Goal: Transaction & Acquisition: Purchase product/service

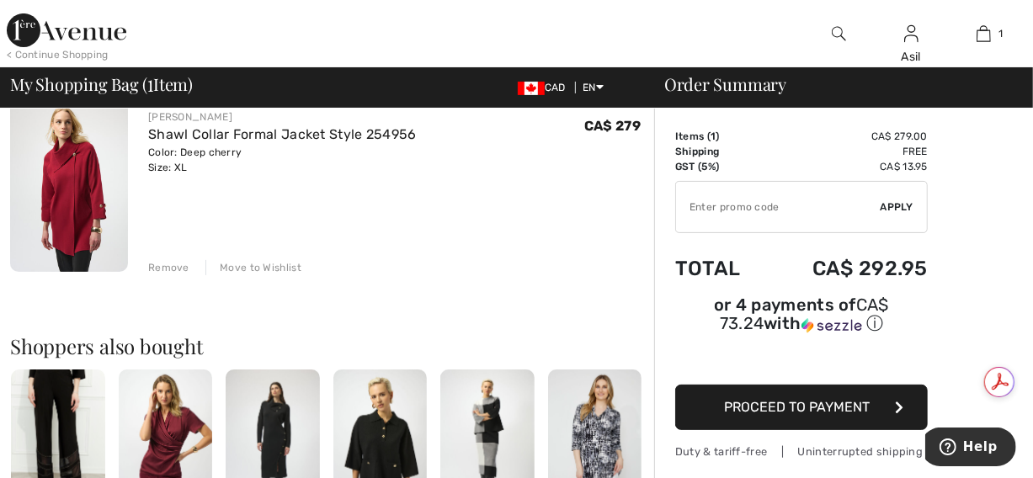
click at [378, 423] on img at bounding box center [380, 440] width 94 height 141
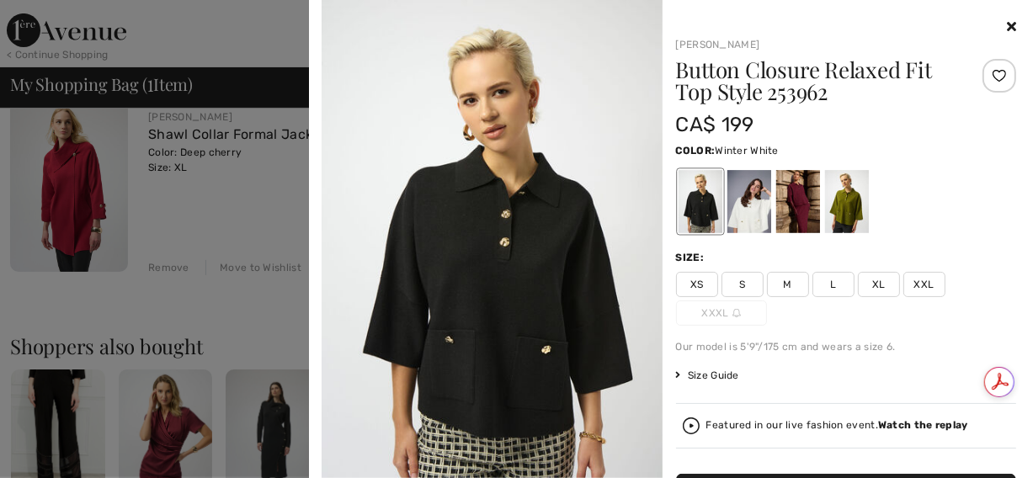
click at [754, 206] on div at bounding box center [749, 201] width 44 height 63
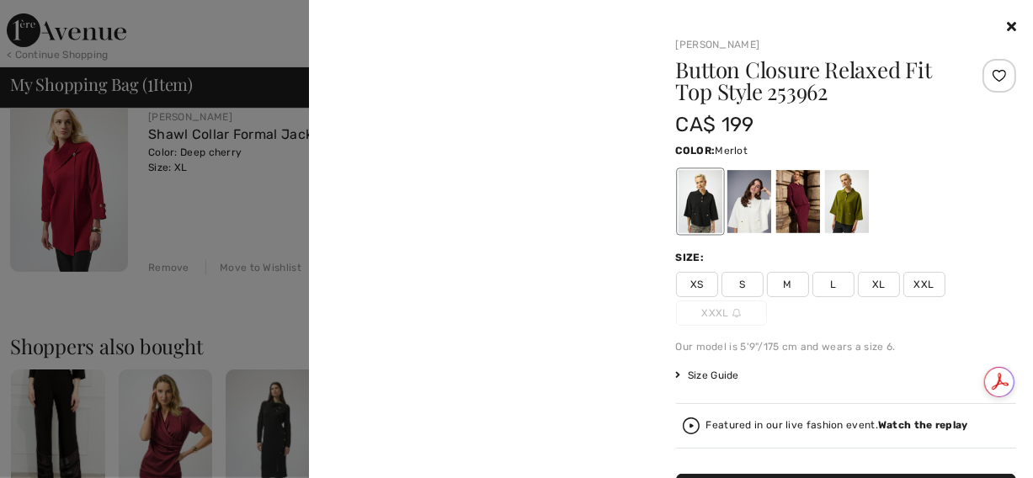
click at [777, 205] on div at bounding box center [797, 201] width 44 height 63
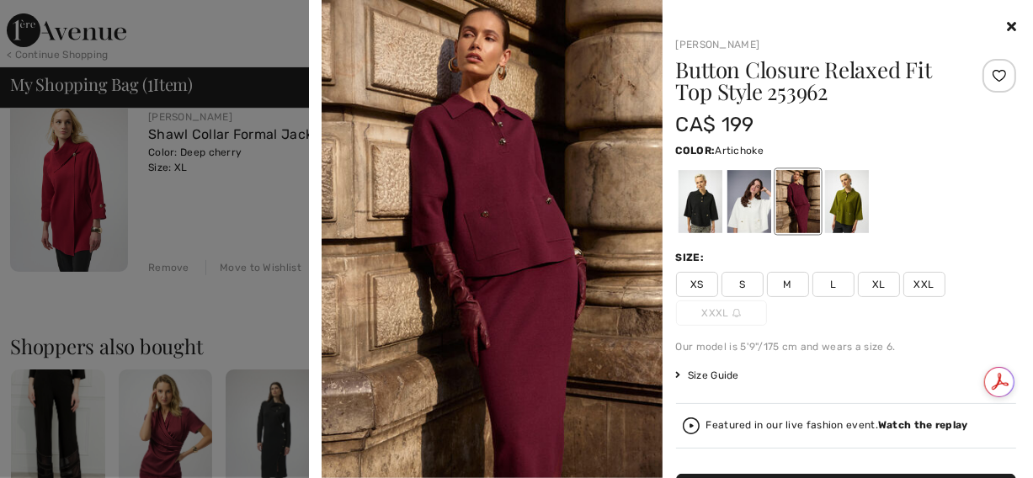
click at [839, 196] on div at bounding box center [846, 201] width 44 height 63
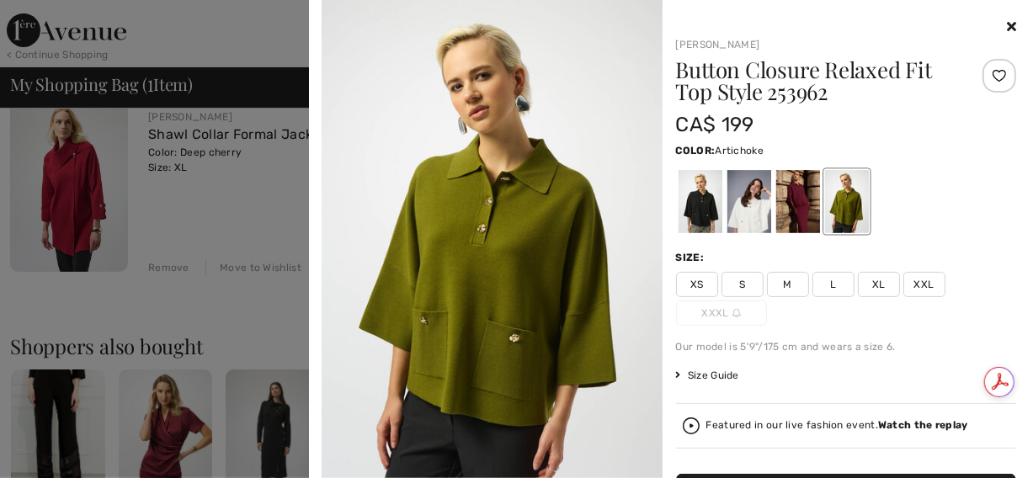
click at [1007, 32] on icon at bounding box center [1011, 25] width 9 height 13
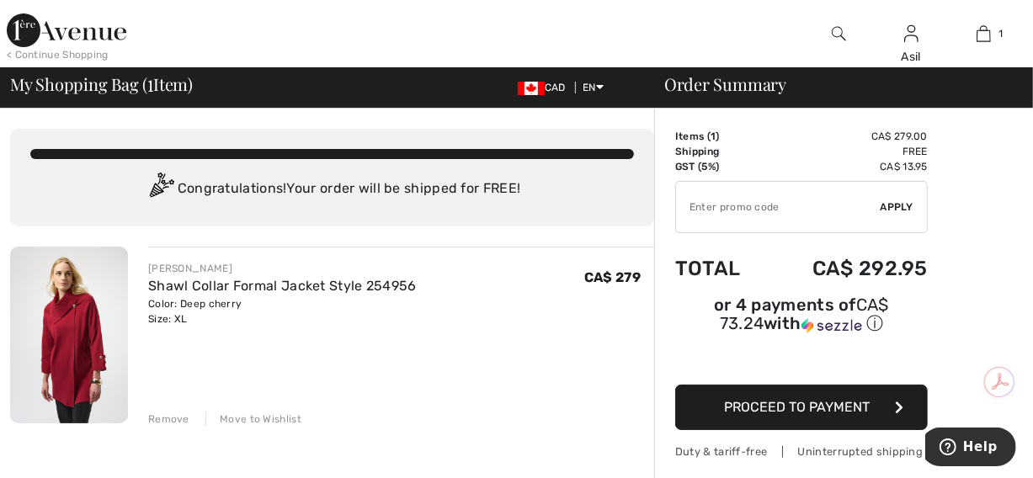
click at [83, 339] on img at bounding box center [69, 335] width 118 height 177
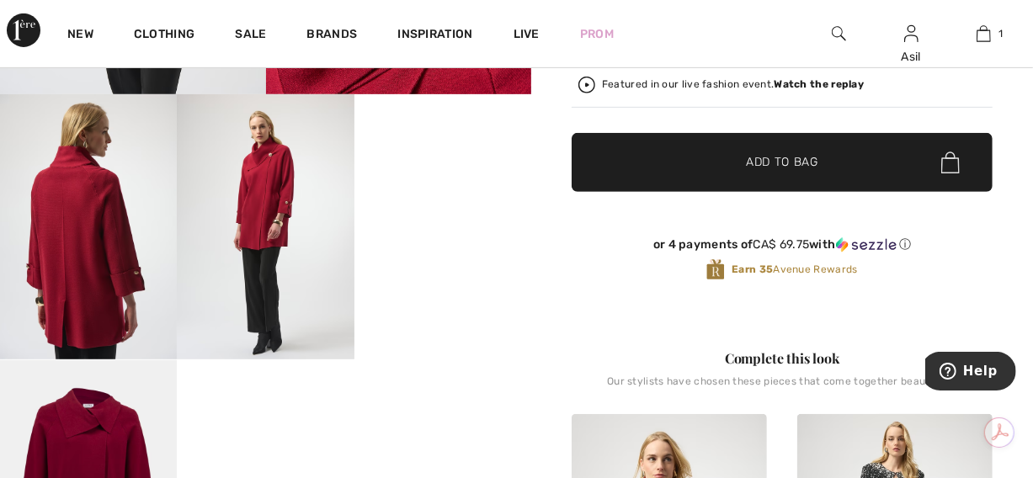
scroll to position [402, 0]
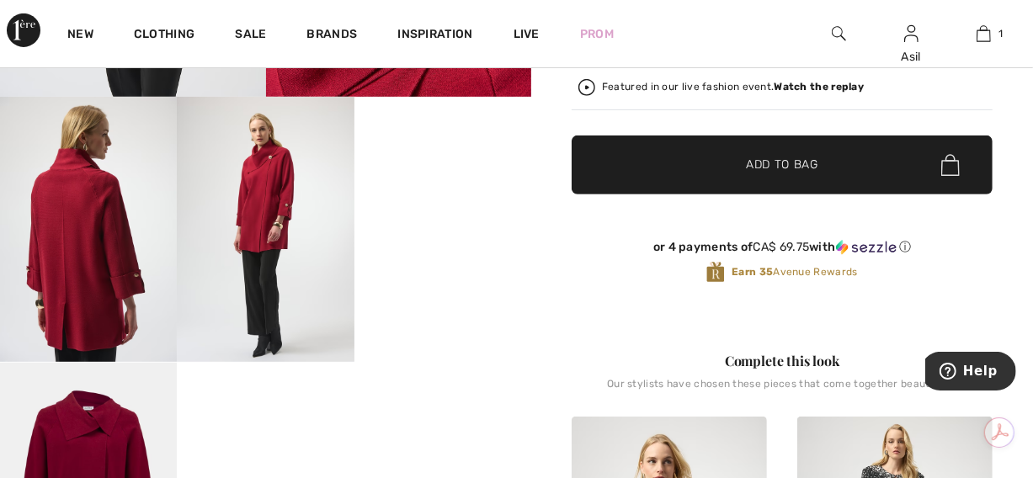
click at [438, 185] on video "Your browser does not support the video tag." at bounding box center [442, 141] width 177 height 88
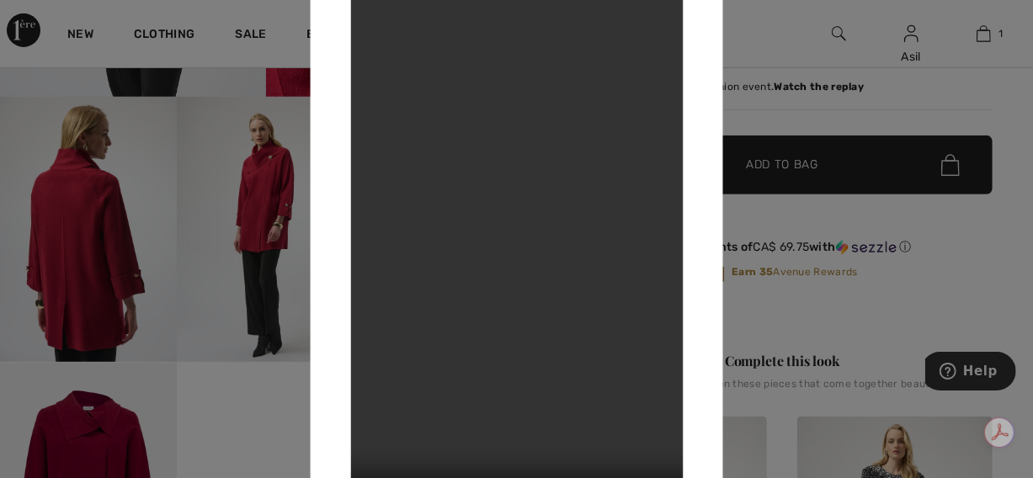
click at [802, 295] on div at bounding box center [516, 239] width 1033 height 478
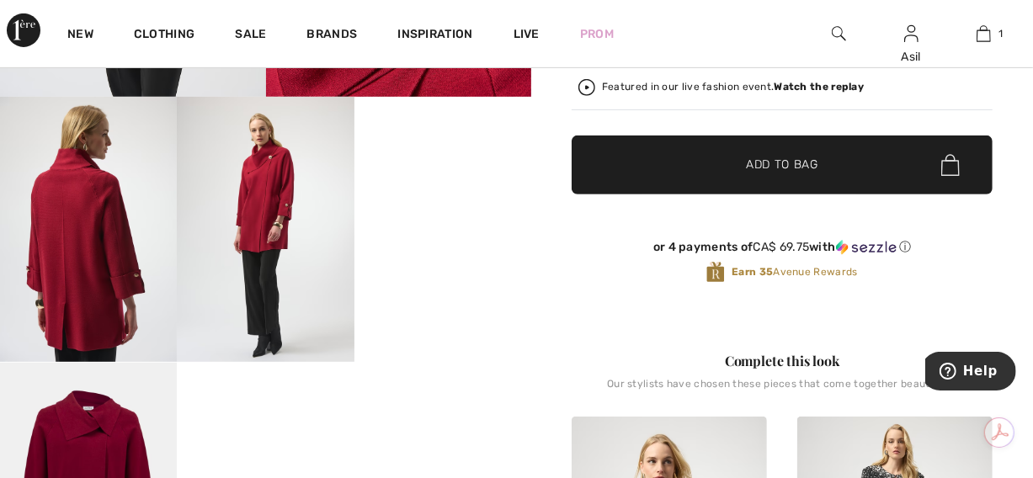
click at [661, 85] on div "Featured in our live fashion event. Watch the replay" at bounding box center [733, 87] width 262 height 11
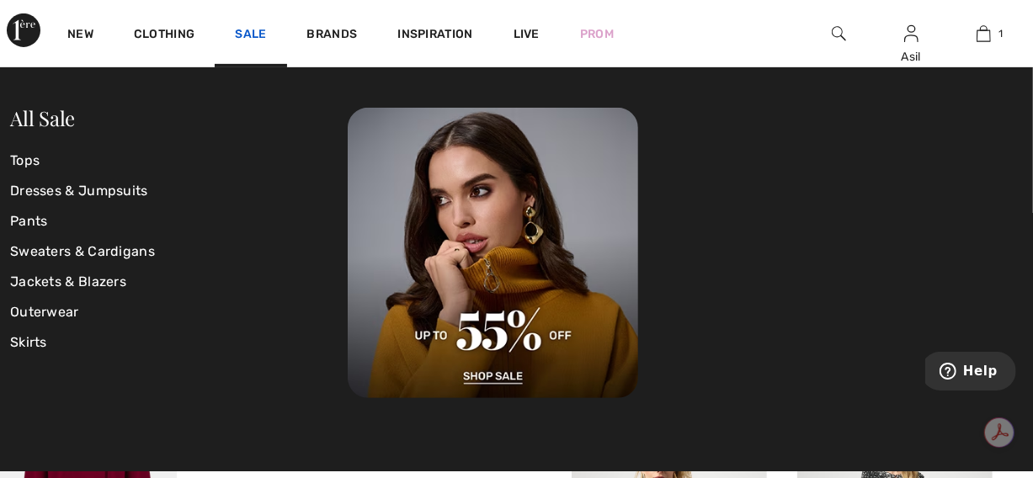
click at [241, 37] on link "Sale" at bounding box center [250, 36] width 31 height 18
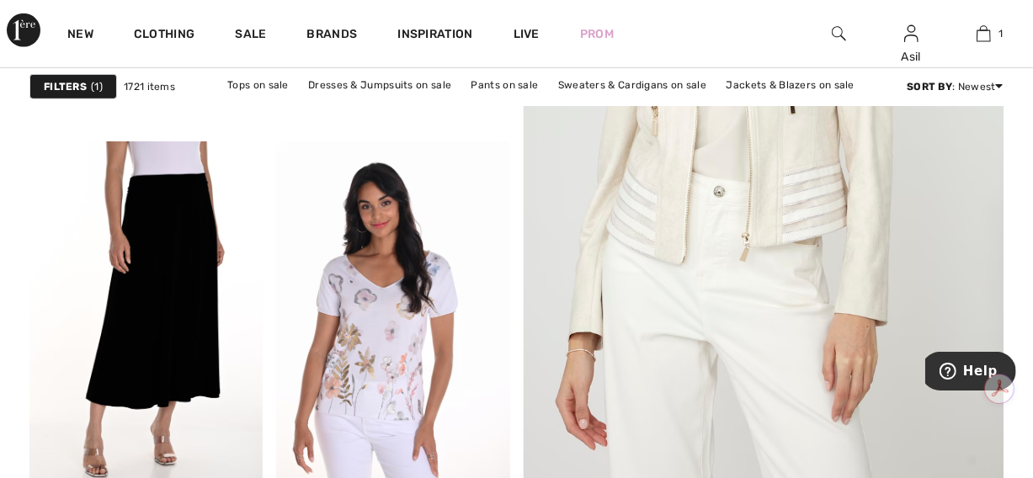
scroll to position [564, 0]
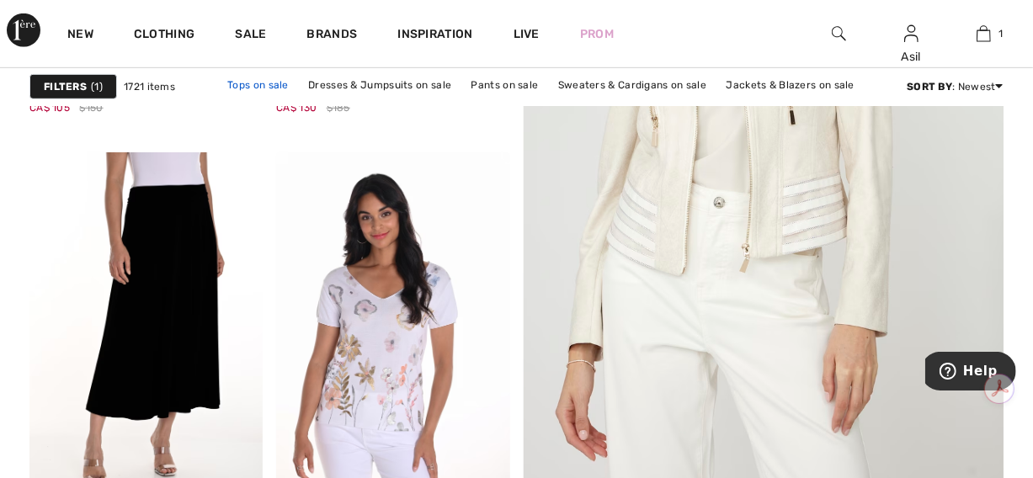
click at [261, 83] on link "Tops on sale" at bounding box center [258, 85] width 78 height 22
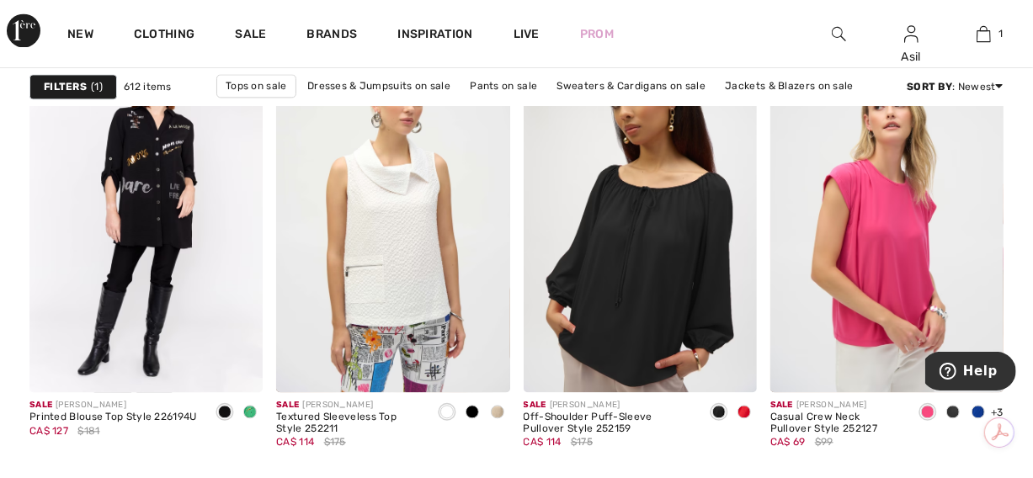
scroll to position [2155, 0]
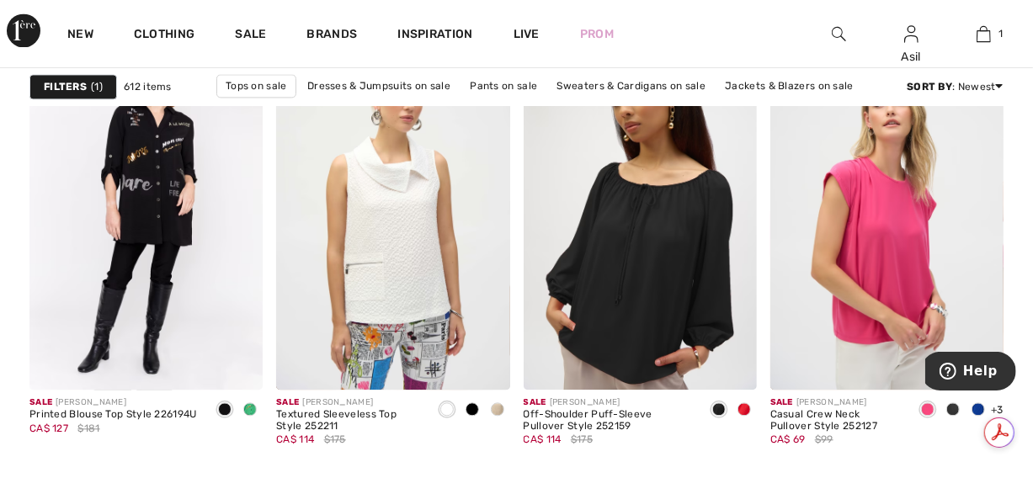
click at [83, 87] on strong "Filters" at bounding box center [65, 86] width 43 height 15
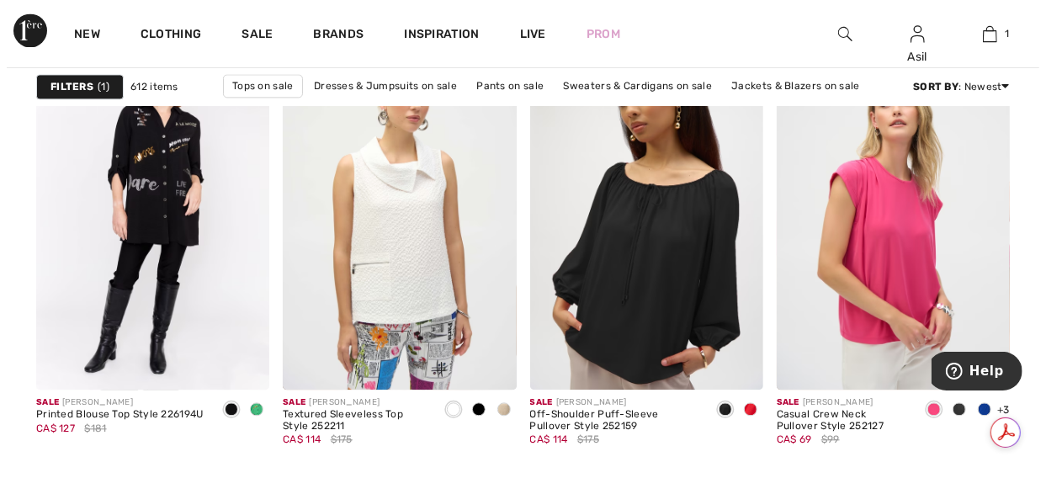
scroll to position [2175, 0]
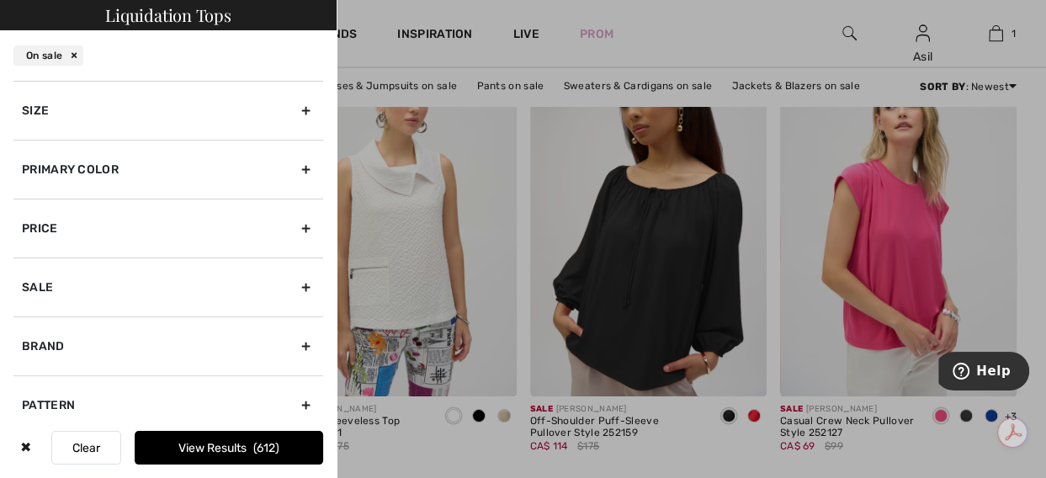
click at [165, 354] on div "Brand" at bounding box center [168, 346] width 310 height 59
click at [152, 125] on div "Size" at bounding box center [168, 110] width 310 height 59
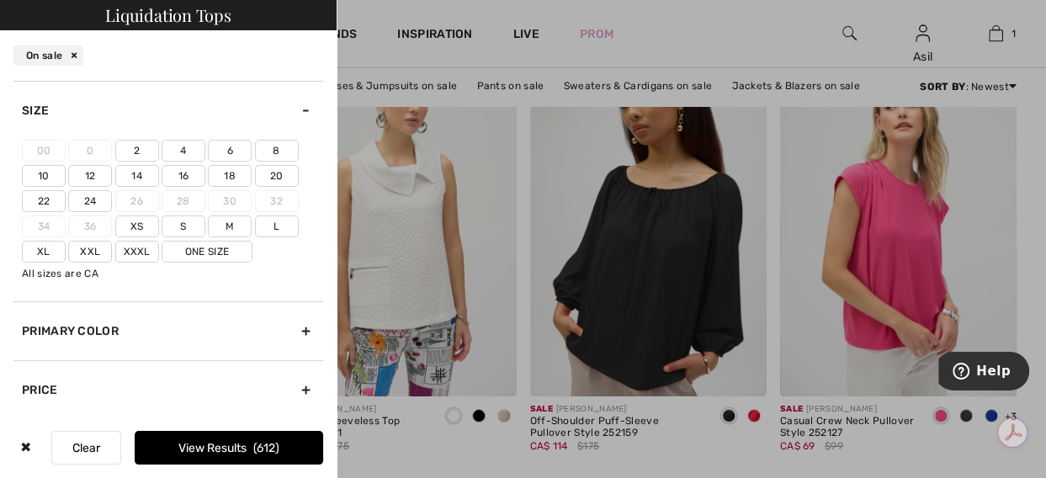
click at [184, 175] on label "16" at bounding box center [184, 176] width 44 height 22
click at [0, 0] on input"] "16" at bounding box center [0, 0] width 0 height 0
click at [148, 175] on label "14" at bounding box center [137, 176] width 44 height 22
click at [0, 0] on input"] "14" at bounding box center [0, 0] width 0 height 0
click at [221, 259] on label "One Size" at bounding box center [207, 252] width 91 height 22
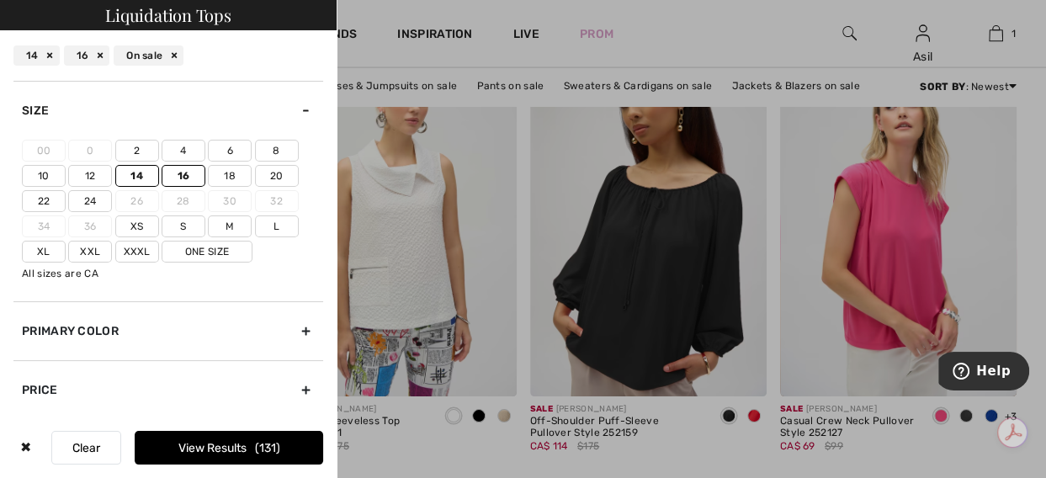
click at [0, 0] on input"] "One Size" at bounding box center [0, 0] width 0 height 0
click at [200, 443] on button "View Results 132" at bounding box center [229, 448] width 189 height 34
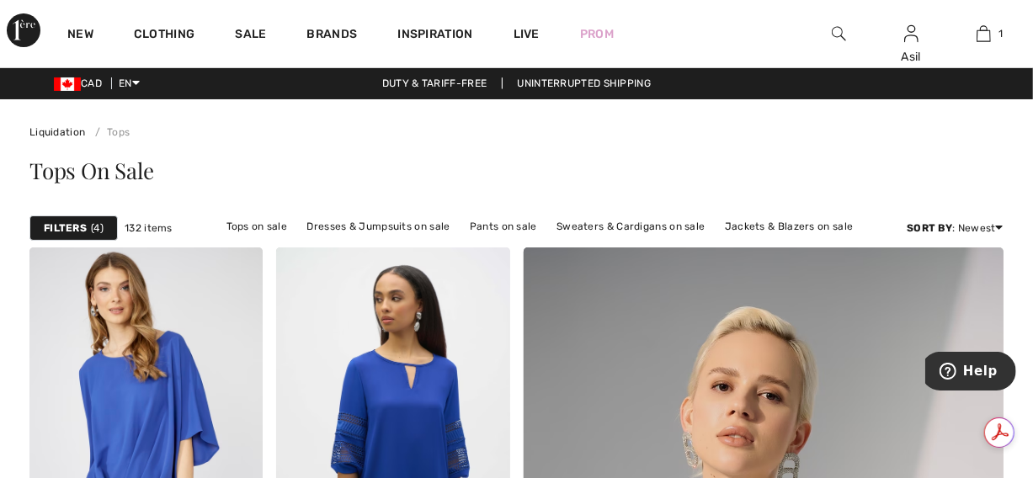
click at [91, 226] on span "4" at bounding box center [97, 228] width 13 height 15
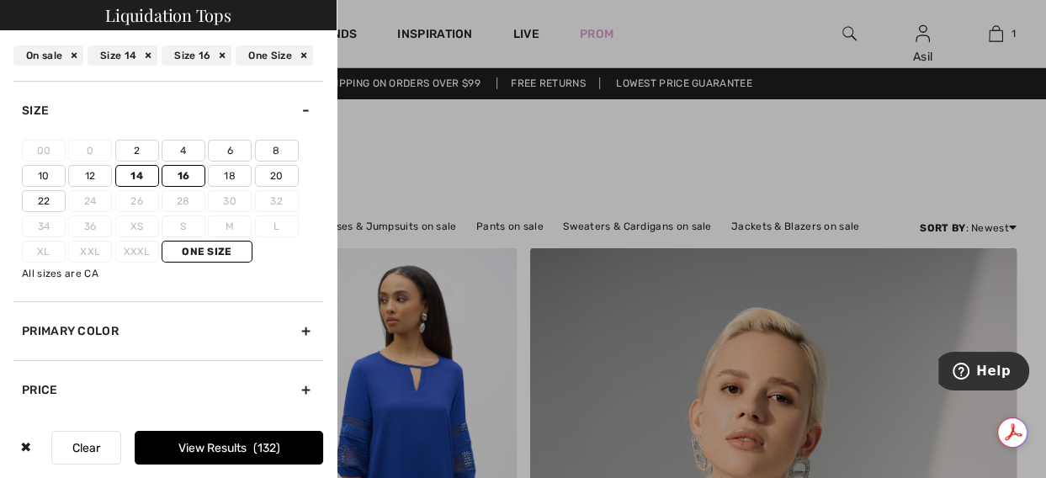
click at [304, 56] on div "One Size" at bounding box center [274, 55] width 77 height 20
click at [172, 59] on div "On sale" at bounding box center [149, 55] width 70 height 20
click at [98, 55] on div "16" at bounding box center [87, 55] width 46 height 20
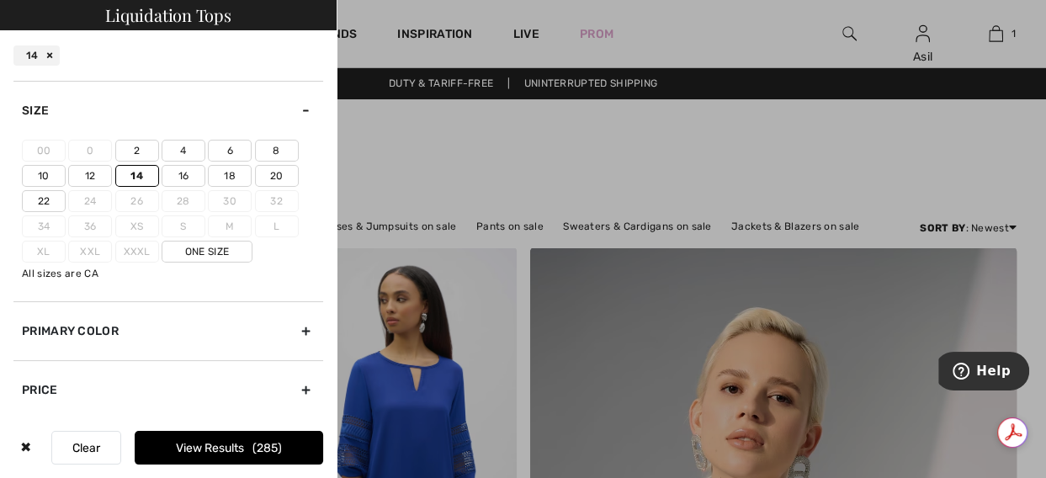
click at [51, 59] on div "14" at bounding box center [36, 55] width 46 height 20
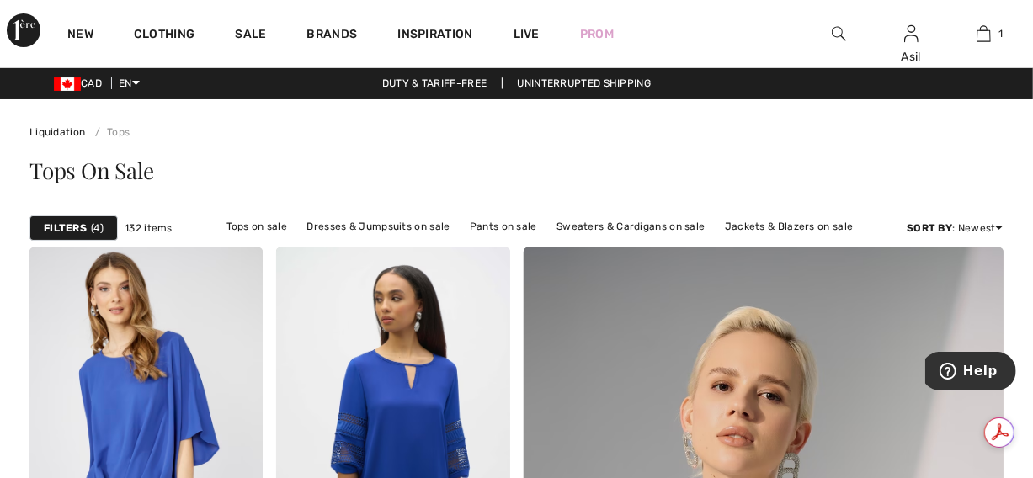
click at [86, 226] on div "Filters 4" at bounding box center [73, 228] width 88 height 25
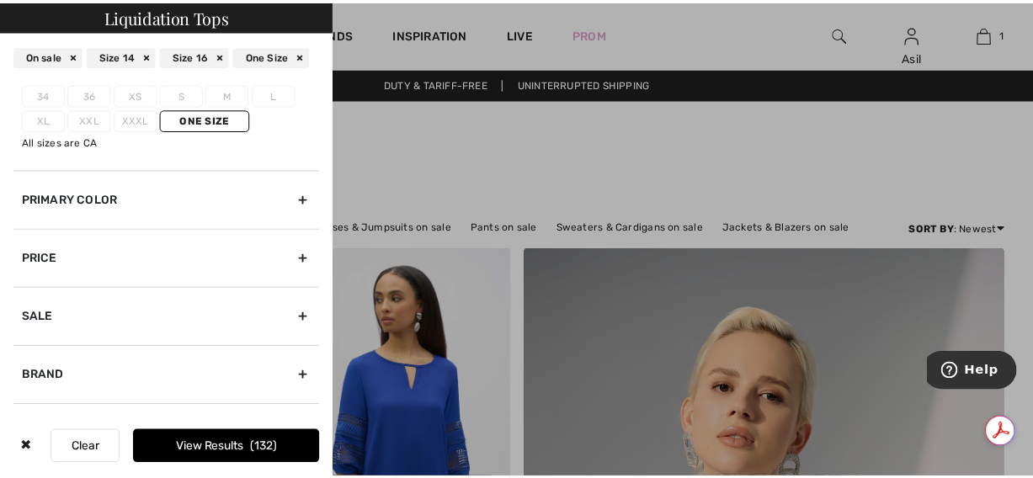
scroll to position [136, 0]
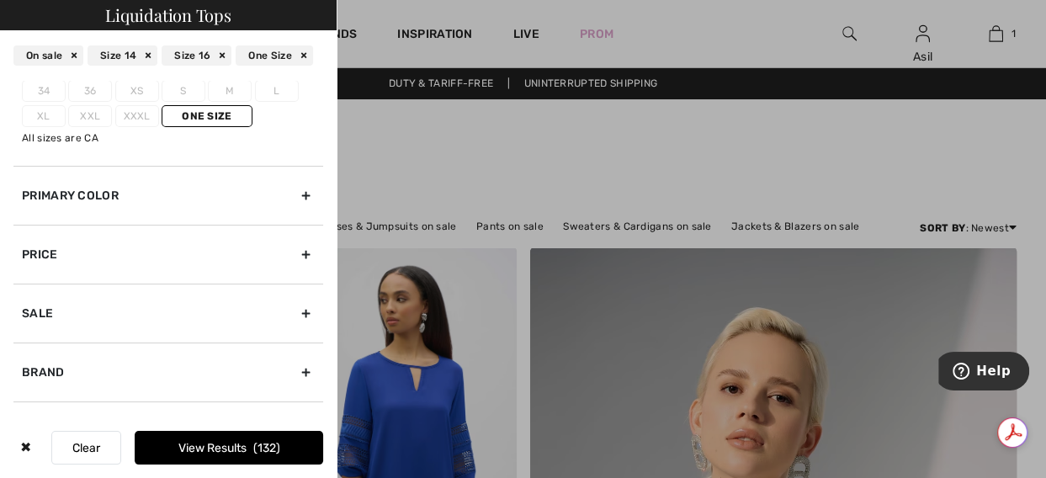
click at [379, 373] on div at bounding box center [523, 239] width 1046 height 478
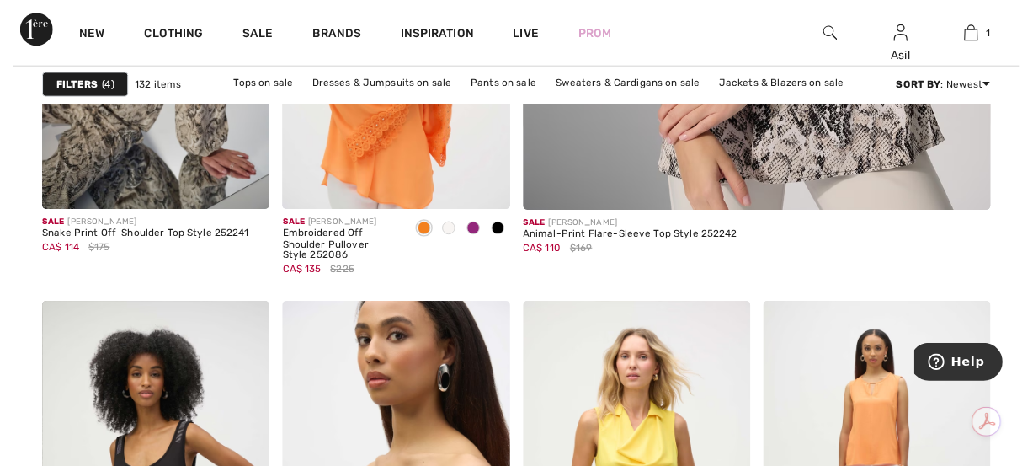
scroll to position [783, 0]
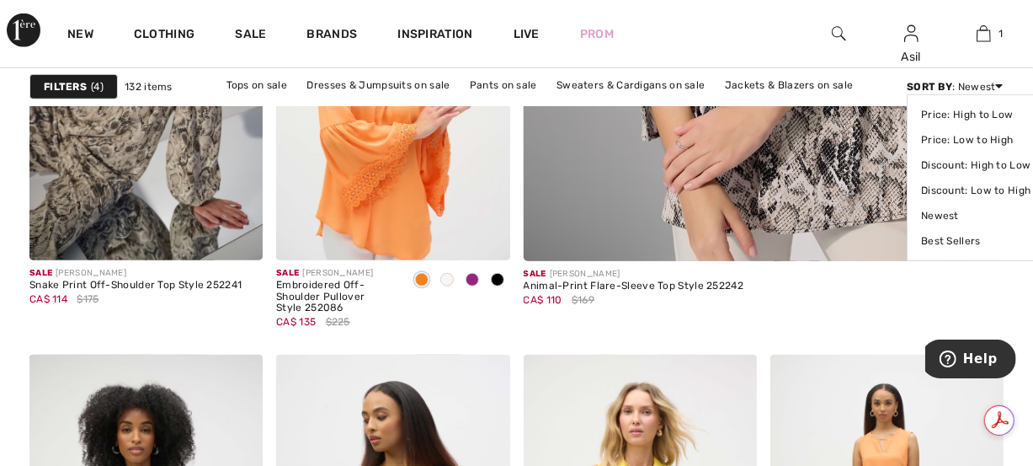
click at [977, 91] on div "Sort By : Newest Price: High to Low Price: Low to High Discount: High to Low Di…" at bounding box center [955, 86] width 97 height 15
click at [966, 163] on link "Discount: High to Low" at bounding box center [975, 164] width 109 height 25
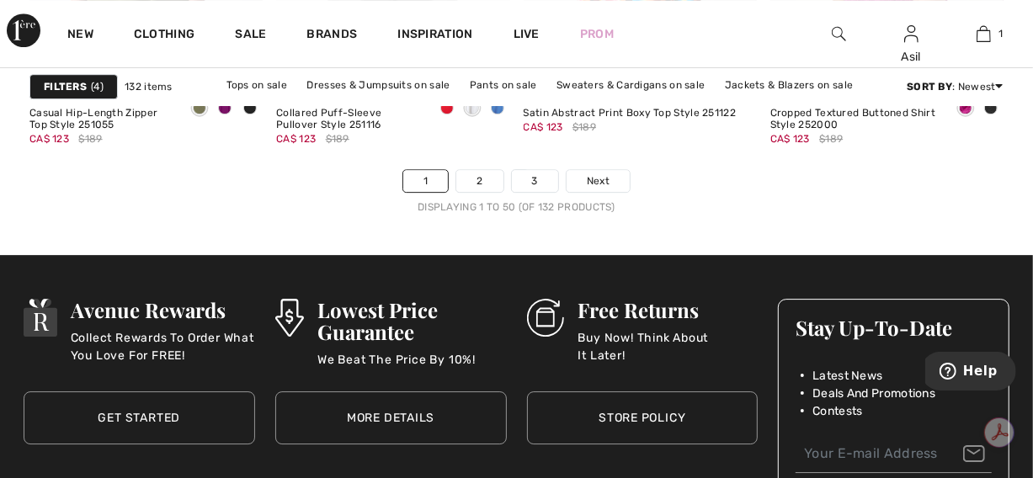
scroll to position [6837, 0]
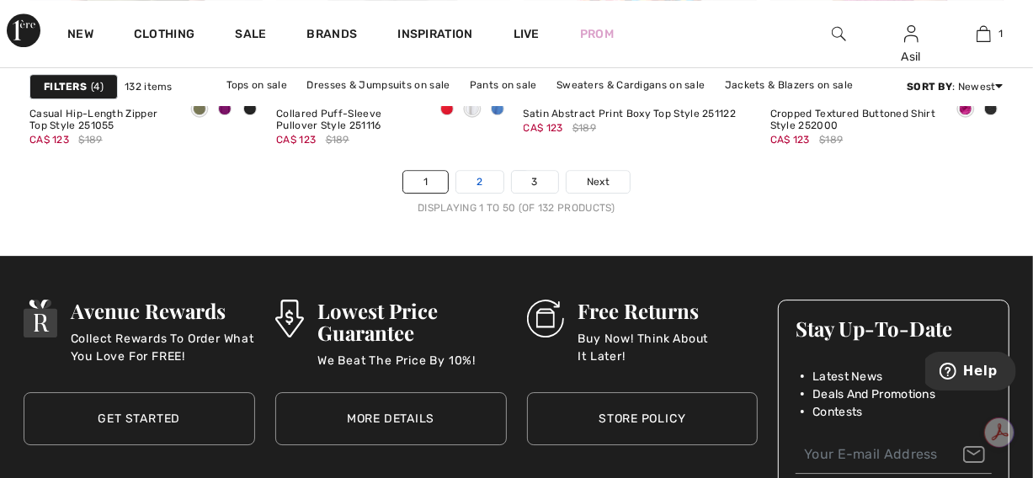
click at [482, 191] on link "2" at bounding box center [479, 182] width 46 height 22
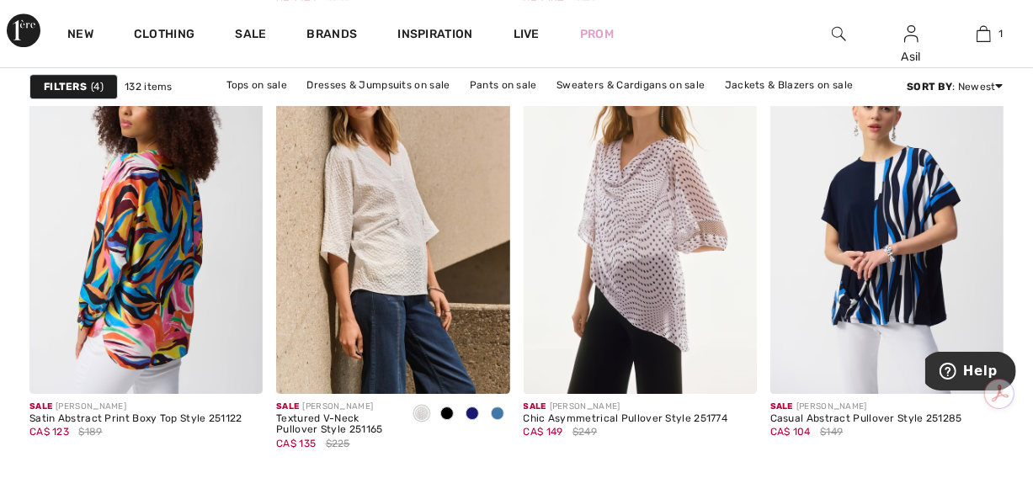
scroll to position [3041, 0]
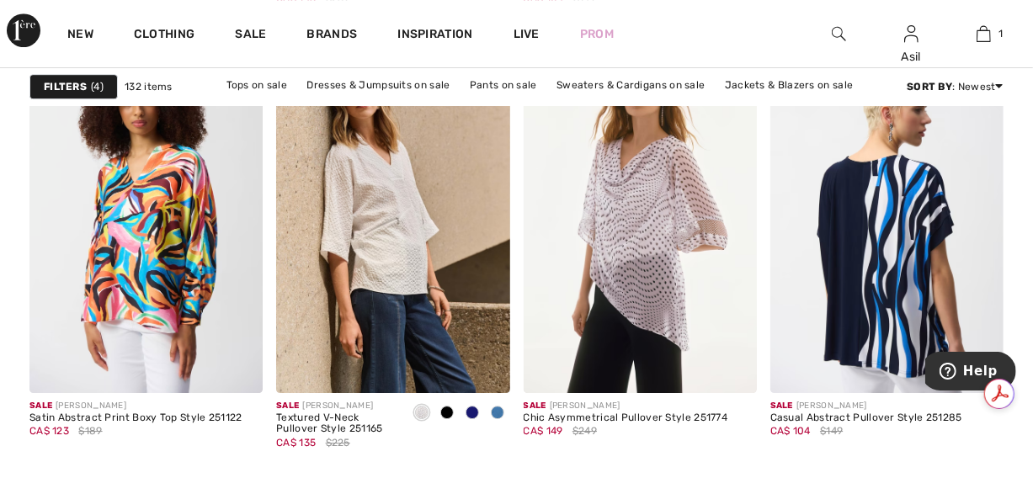
click at [857, 247] on img at bounding box center [886, 218] width 233 height 350
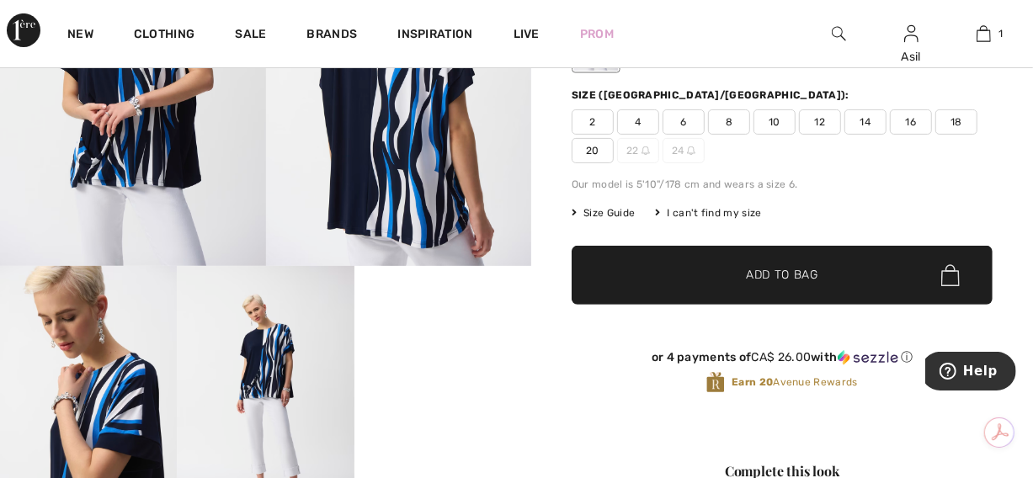
scroll to position [234, 0]
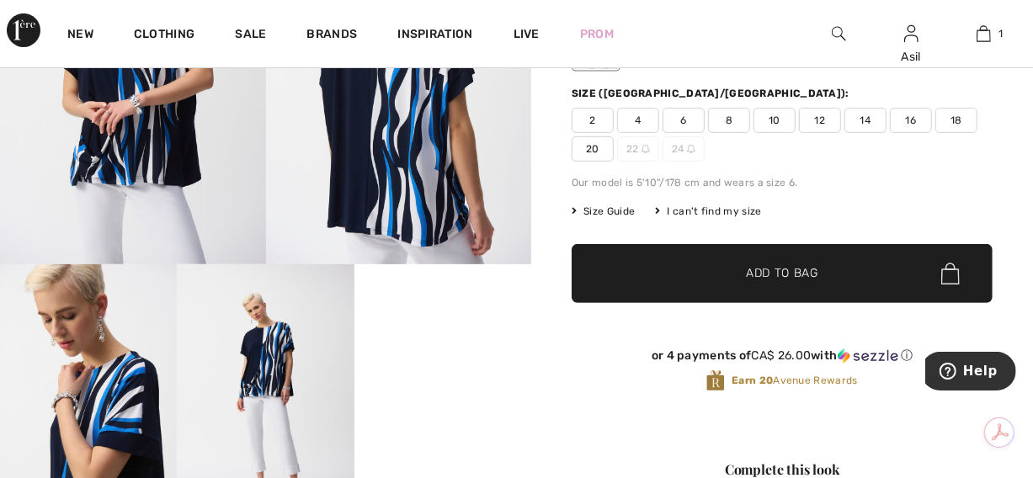
click at [450, 353] on video "Your browser does not support the video tag." at bounding box center [442, 308] width 177 height 88
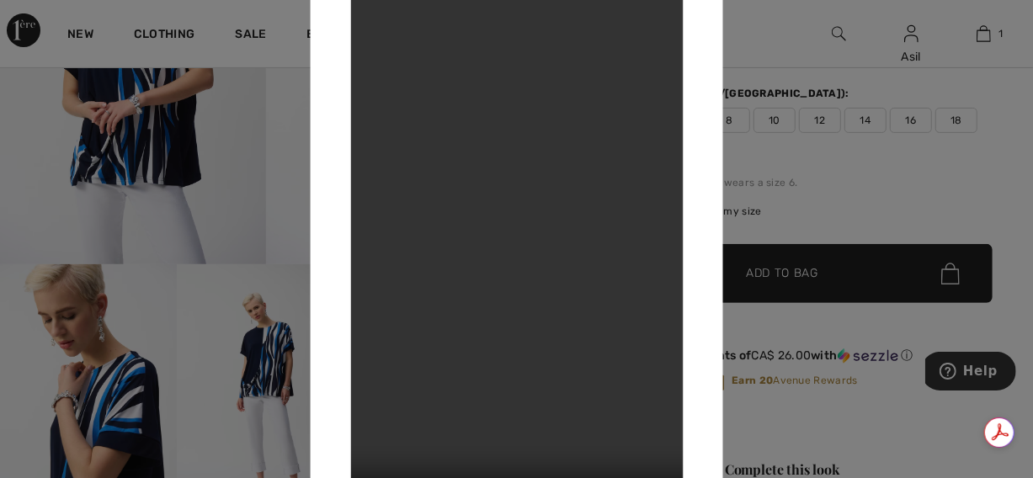
click at [891, 173] on div at bounding box center [516, 239] width 1033 height 478
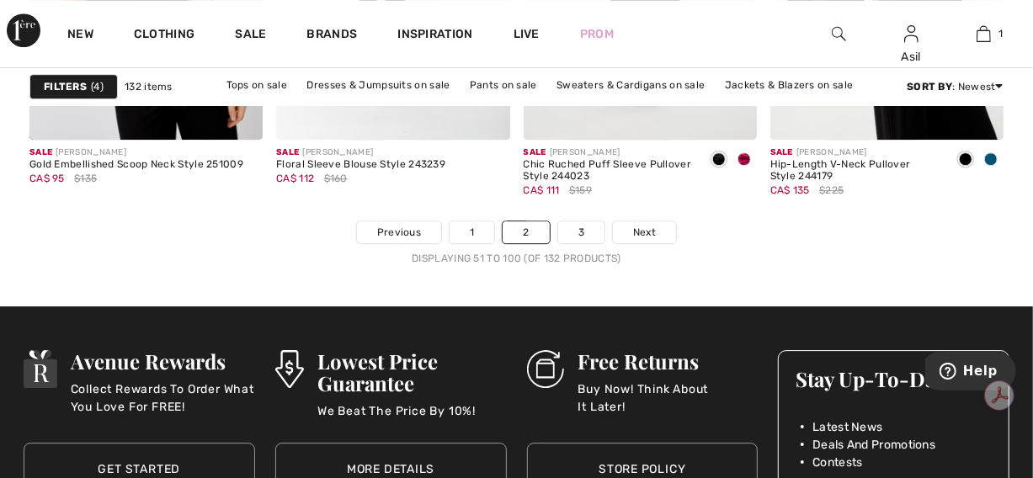
scroll to position [6743, 0]
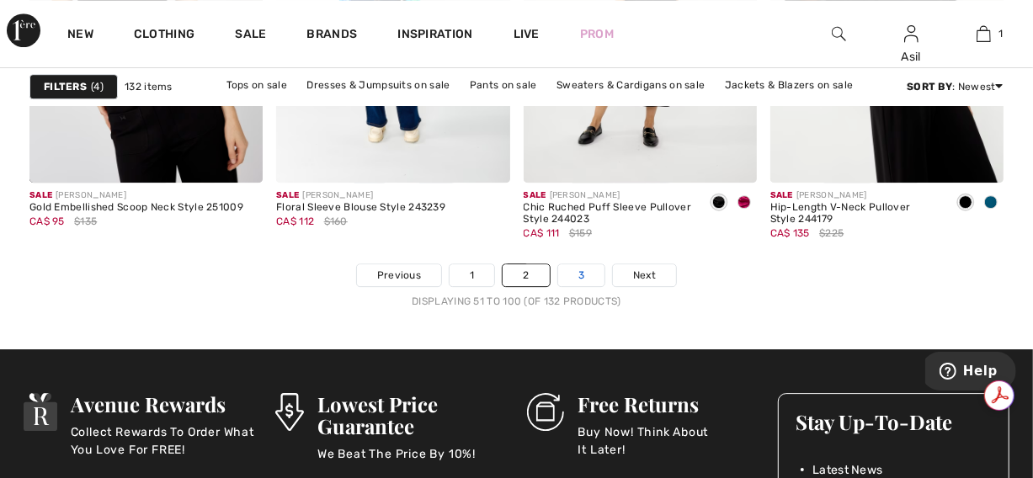
click at [579, 272] on link "3" at bounding box center [581, 275] width 46 height 22
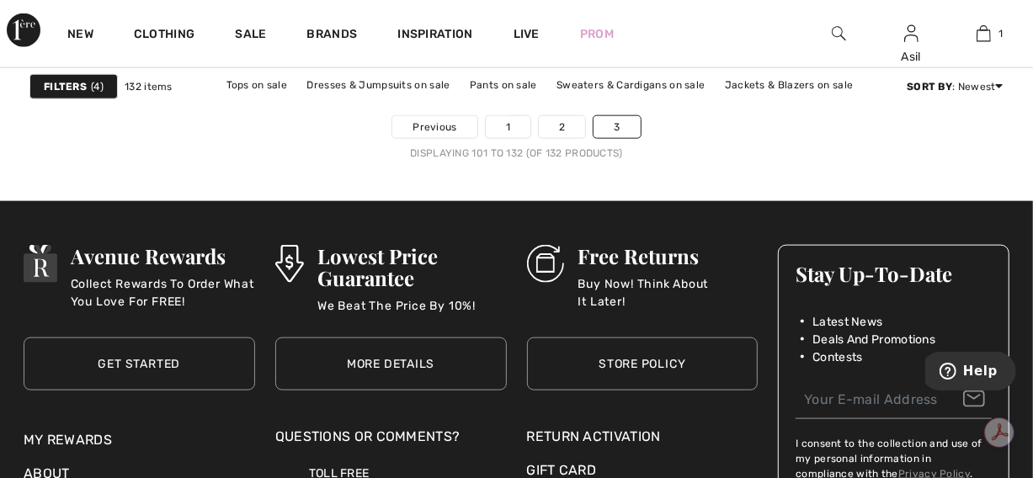
scroll to position [4923, 0]
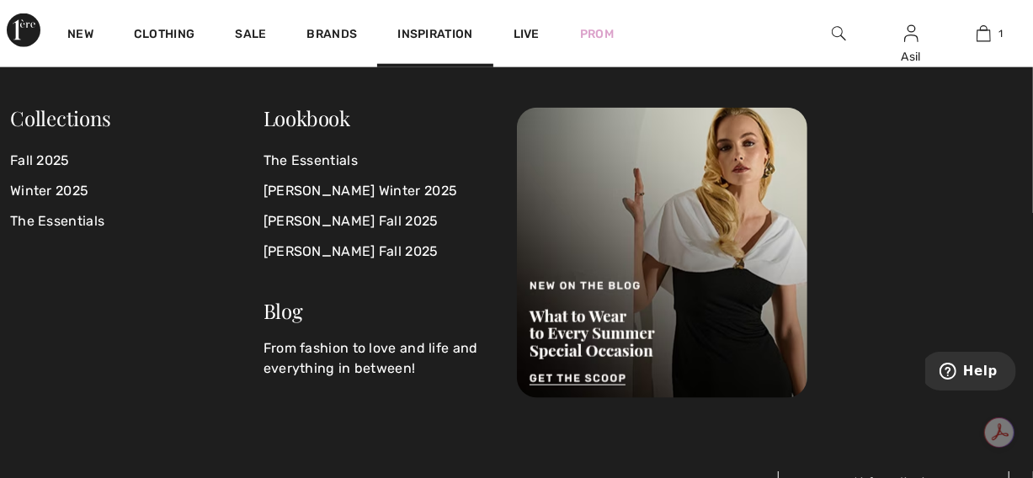
click at [29, 31] on img at bounding box center [24, 30] width 34 height 34
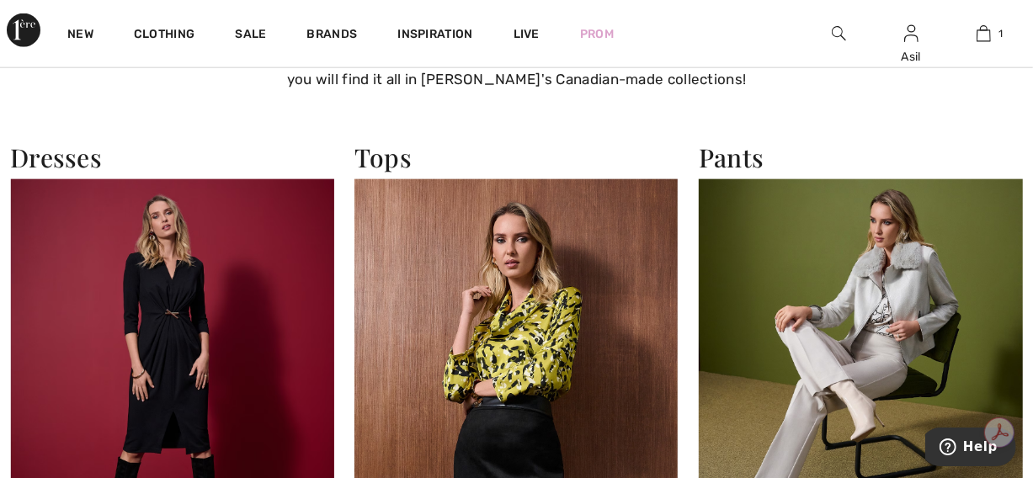
scroll to position [1203, 0]
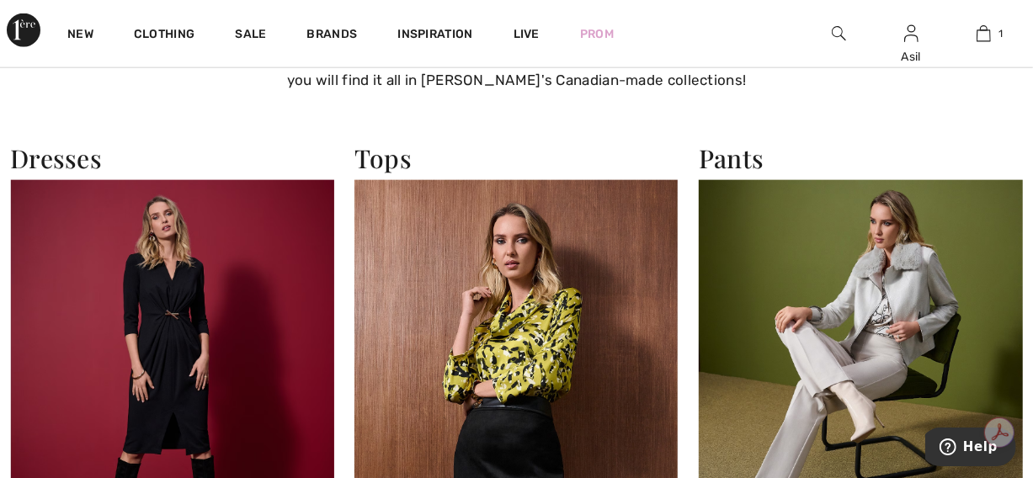
click at [194, 202] on img at bounding box center [172, 378] width 324 height 396
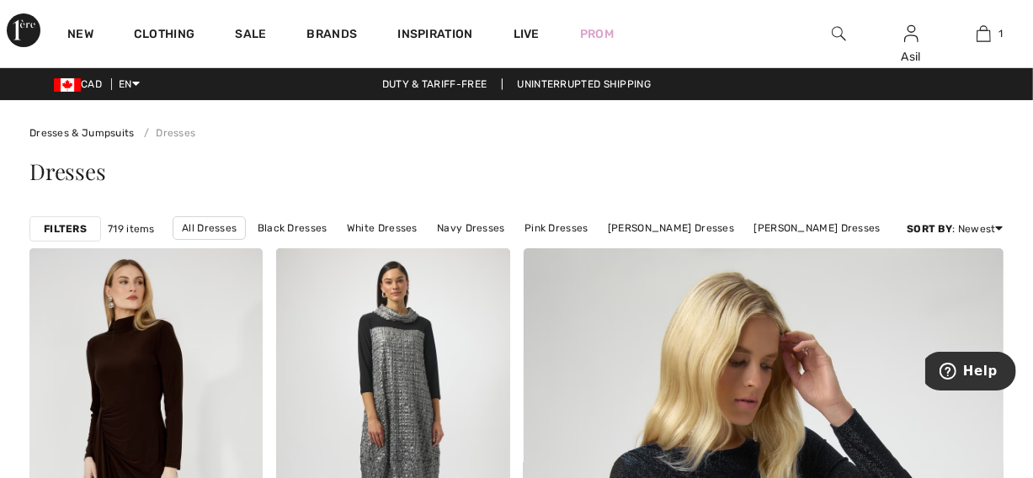
click at [87, 231] on div "Filters" at bounding box center [65, 228] width 72 height 25
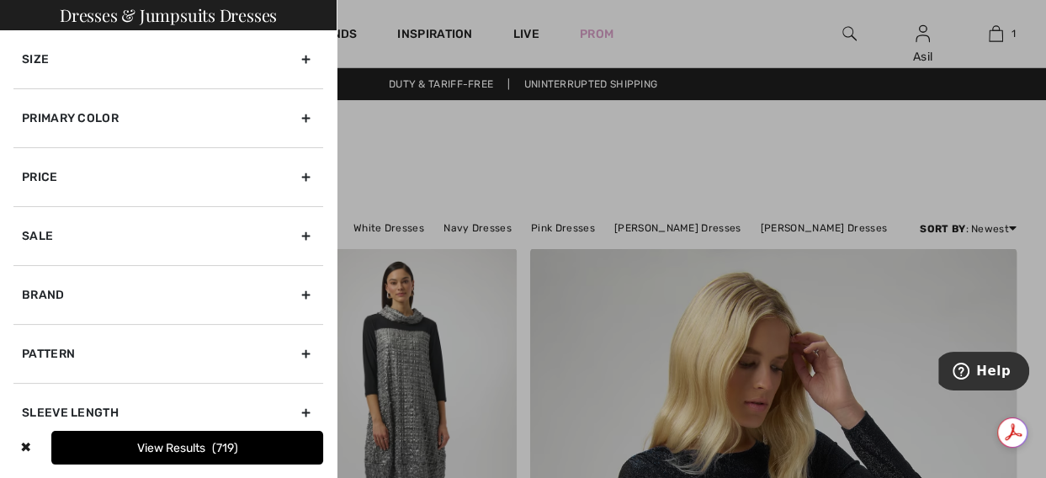
click at [139, 59] on div "Size" at bounding box center [168, 59] width 310 height 58
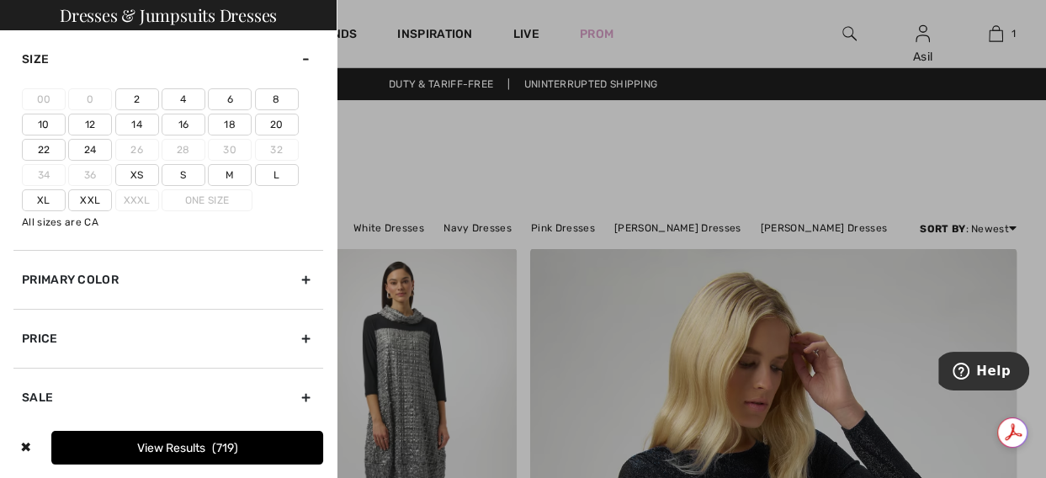
click at [45, 207] on label "Xl" at bounding box center [44, 200] width 44 height 22
click at [0, 0] on input"] "Xl" at bounding box center [0, 0] width 0 height 0
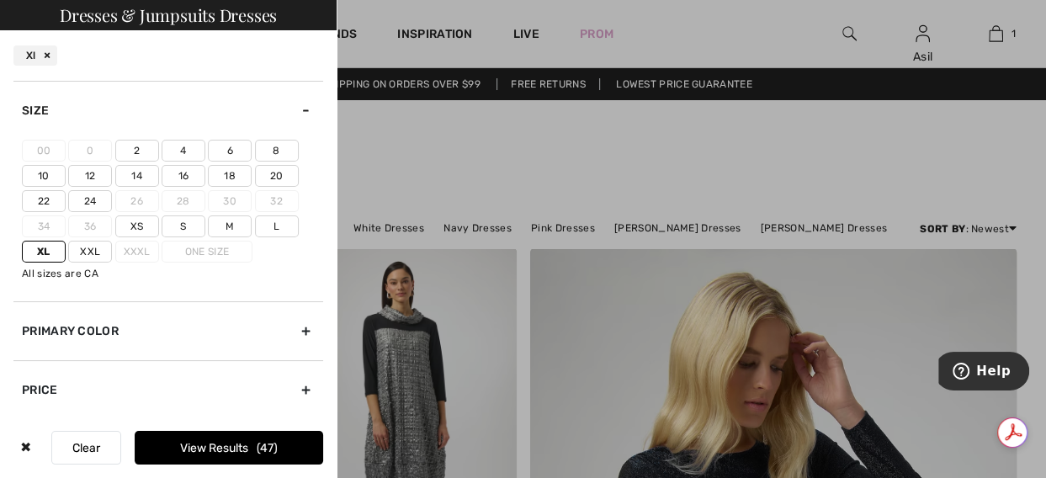
click at [188, 173] on label "16" at bounding box center [184, 176] width 44 height 22
click at [0, 0] on input"] "16" at bounding box center [0, 0] width 0 height 0
click at [145, 175] on label "14" at bounding box center [137, 176] width 44 height 22
click at [0, 0] on input"] "14" at bounding box center [0, 0] width 0 height 0
click at [228, 449] on button "View Results 335" at bounding box center [229, 448] width 189 height 34
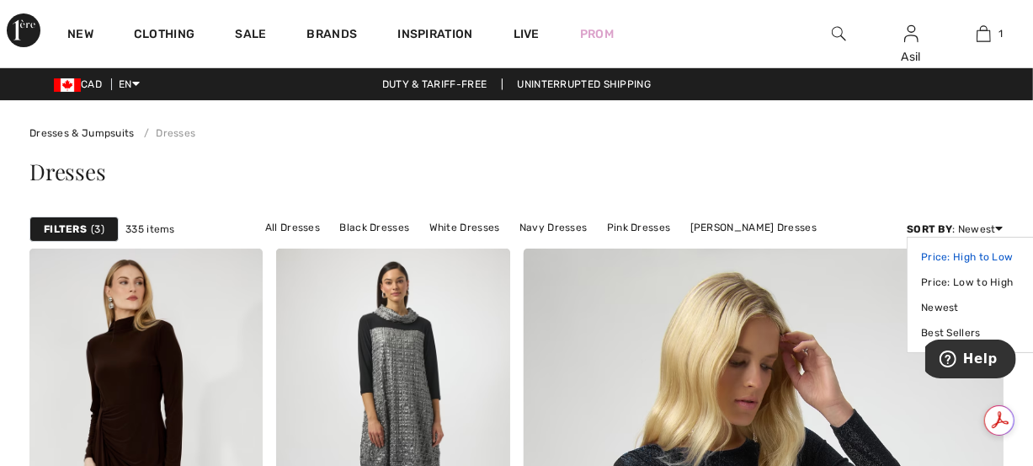
click at [947, 256] on link "Price: High to Low" at bounding box center [974, 256] width 106 height 25
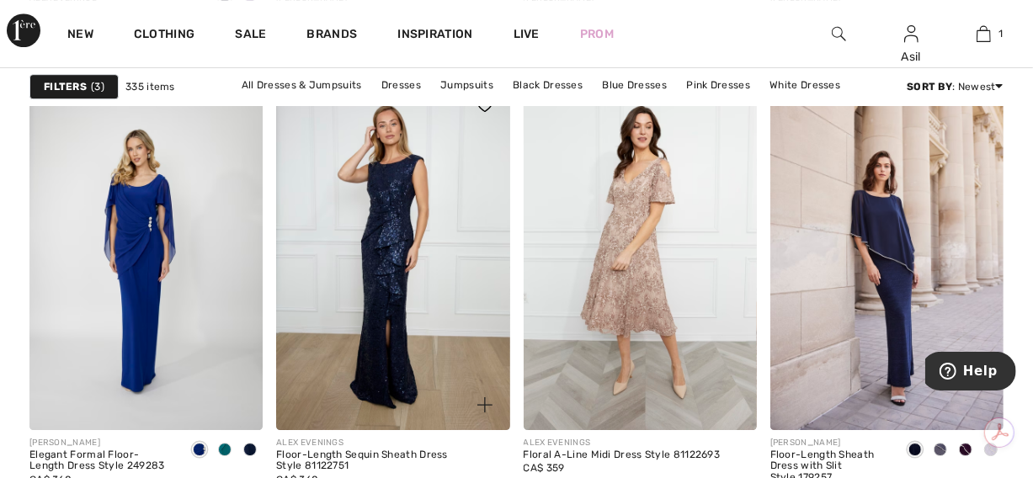
scroll to position [3003, 0]
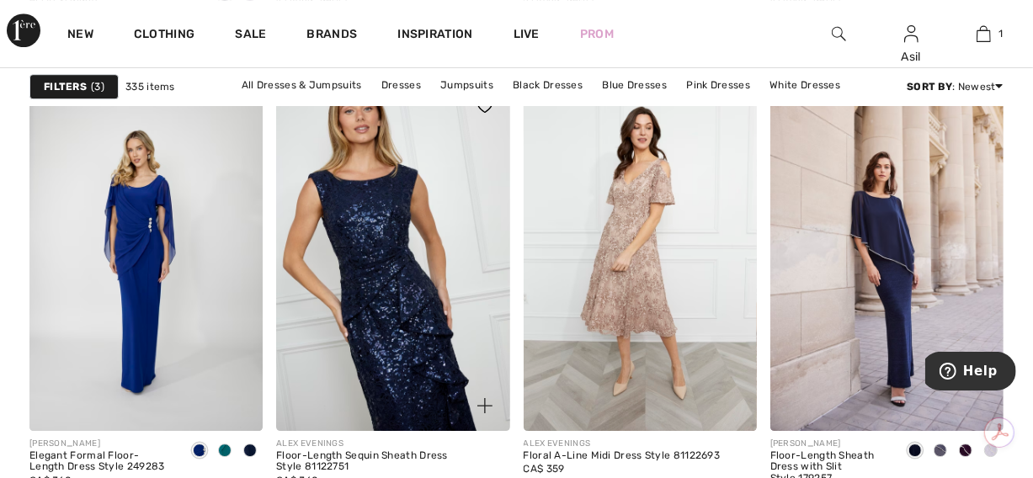
click at [450, 339] on img at bounding box center [392, 256] width 233 height 350
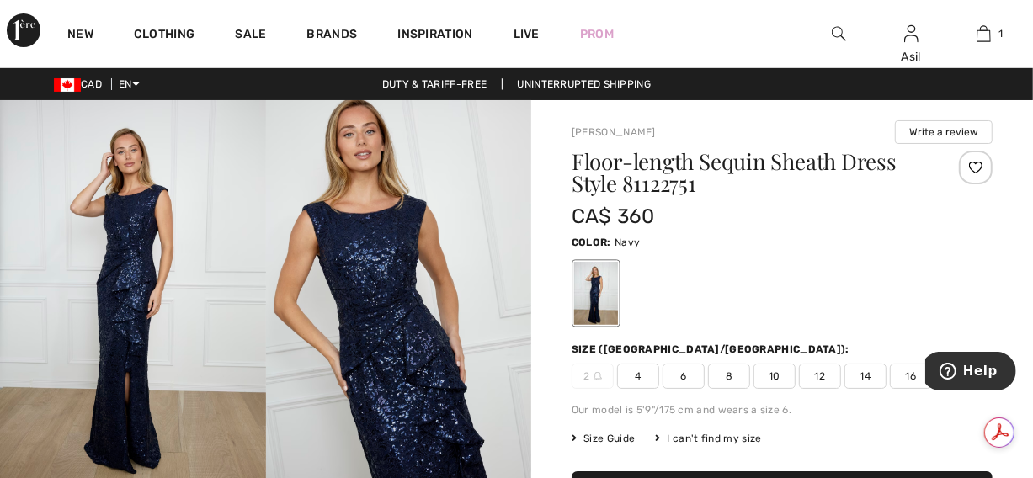
click at [436, 328] on img at bounding box center [399, 299] width 266 height 398
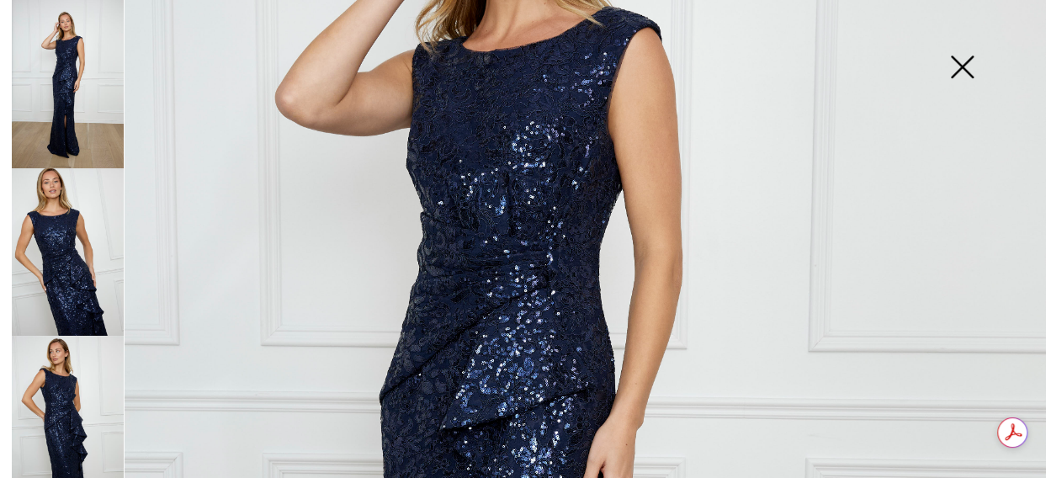
scroll to position [378, 0]
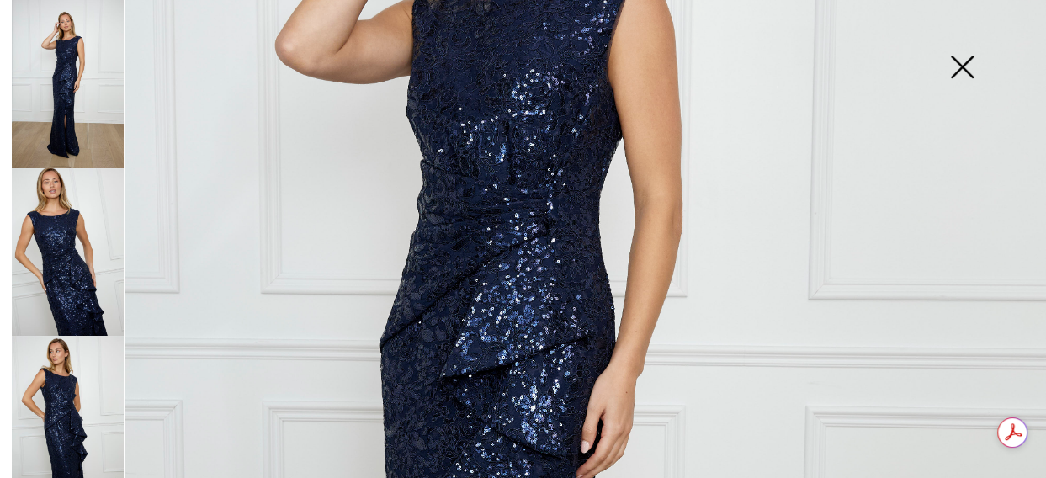
click at [50, 404] on img at bounding box center [68, 420] width 112 height 168
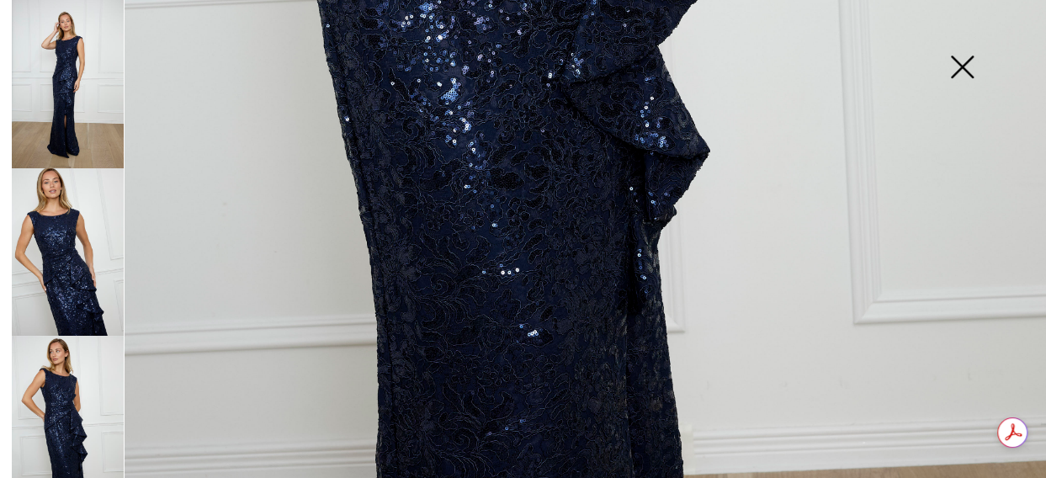
scroll to position [170, 0]
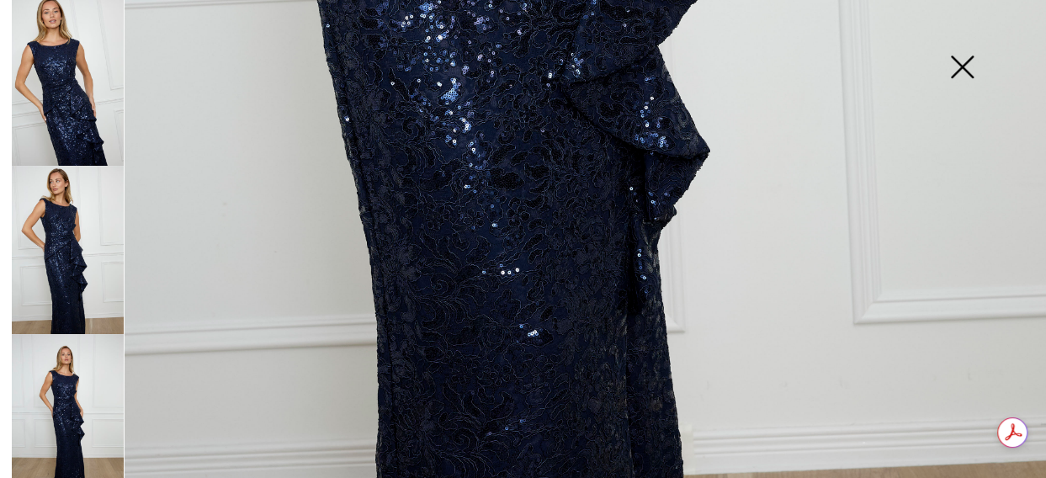
click at [60, 398] on img at bounding box center [68, 418] width 112 height 168
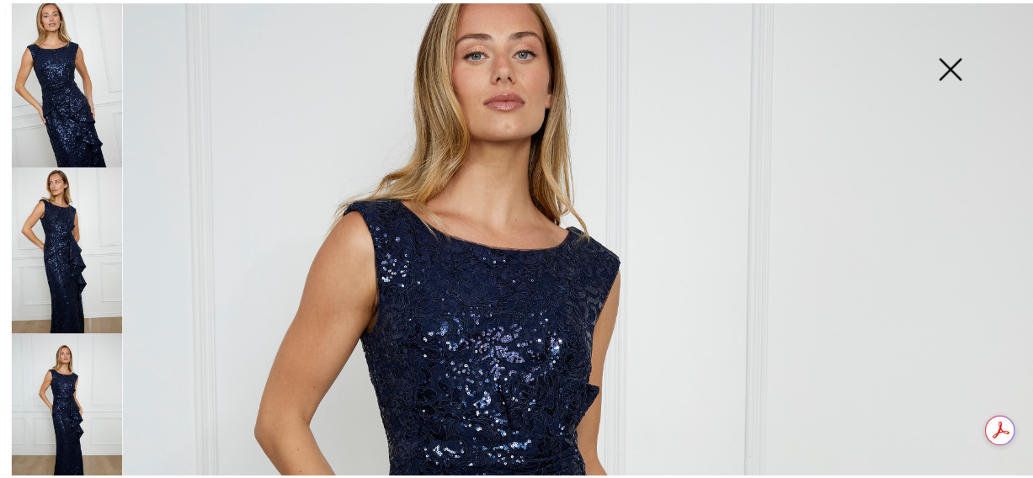
scroll to position [137, 0]
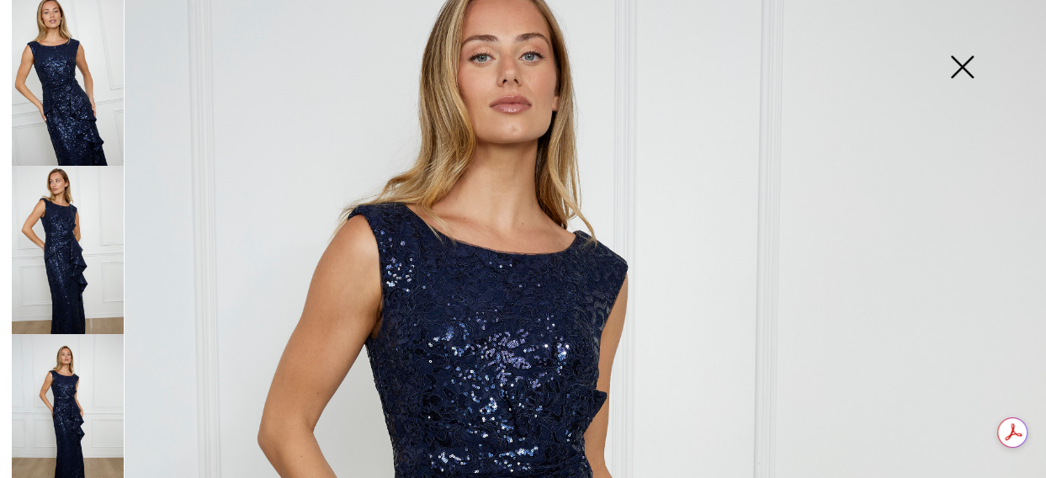
click at [966, 78] on img at bounding box center [962, 68] width 84 height 87
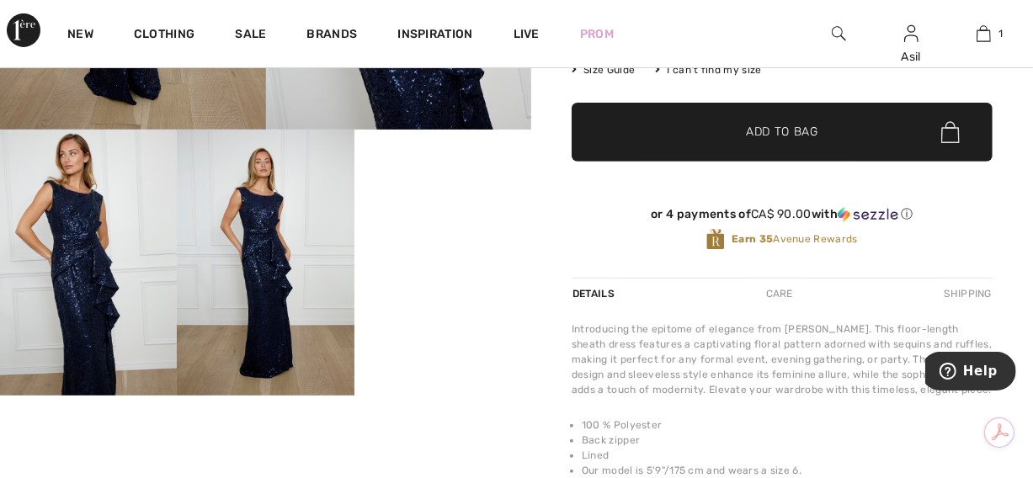
scroll to position [371, 0]
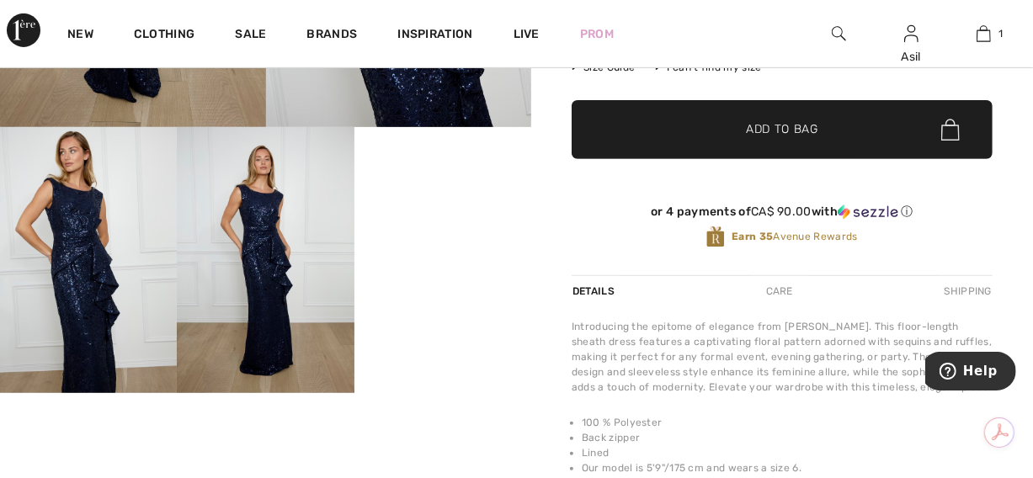
click at [503, 216] on video "Your browser does not support the video tag." at bounding box center [442, 171] width 177 height 88
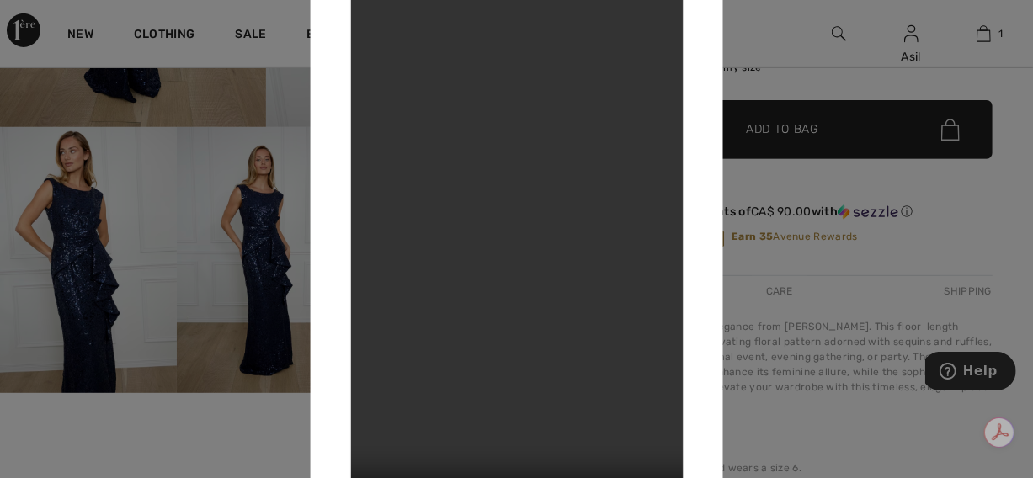
click at [802, 267] on div at bounding box center [516, 239] width 1033 height 478
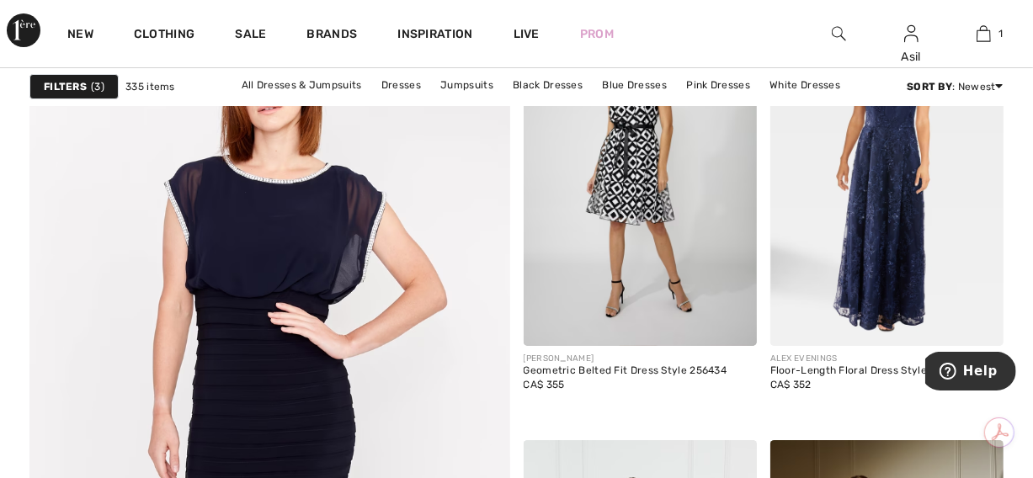
scroll to position [3745, 0]
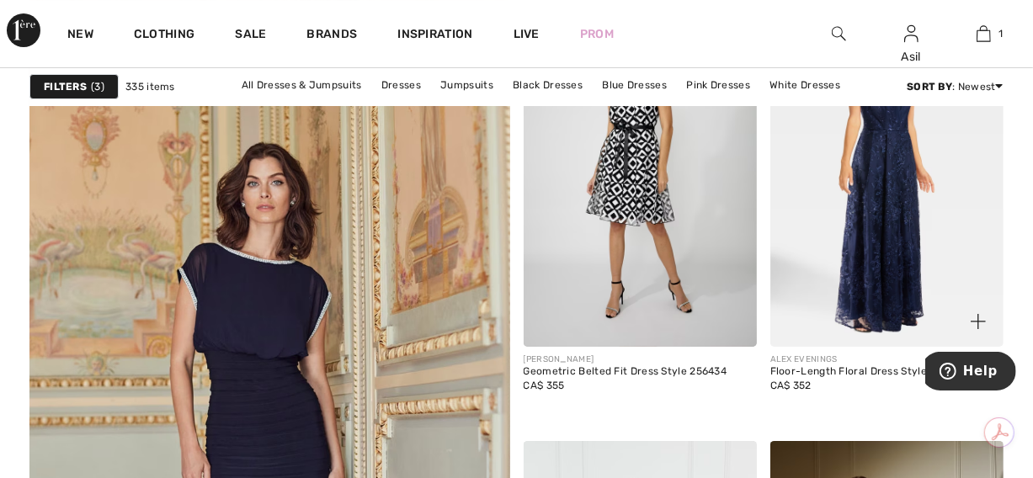
click at [815, 265] on img at bounding box center [886, 172] width 233 height 350
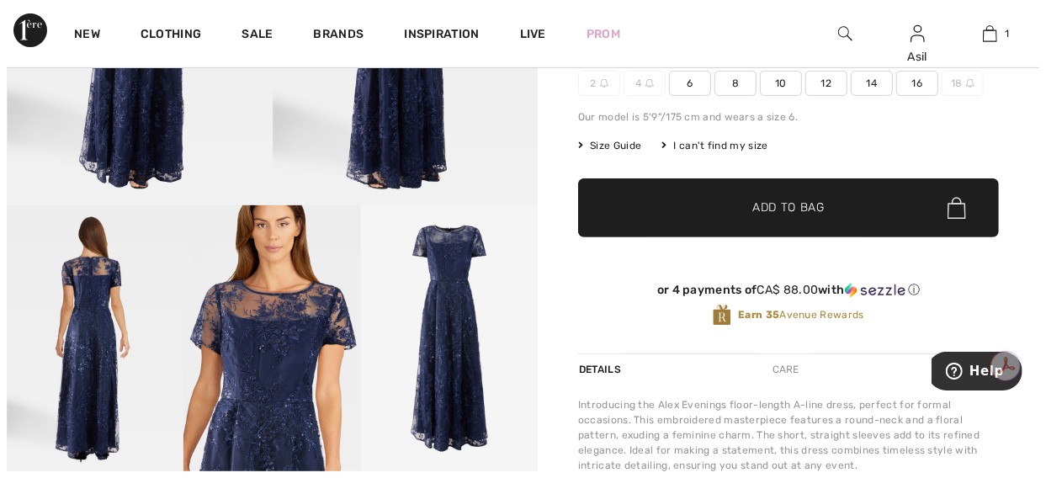
scroll to position [292, 0]
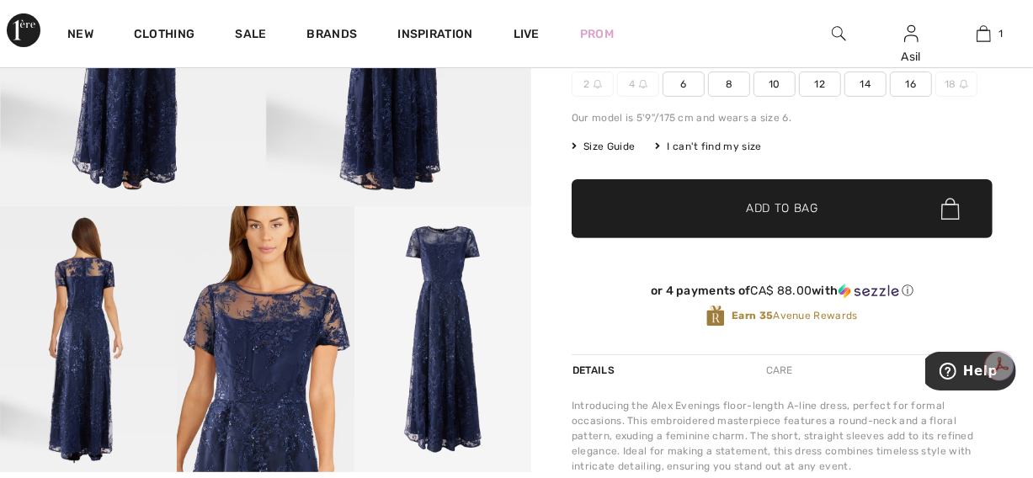
click at [455, 300] on img at bounding box center [442, 338] width 177 height 265
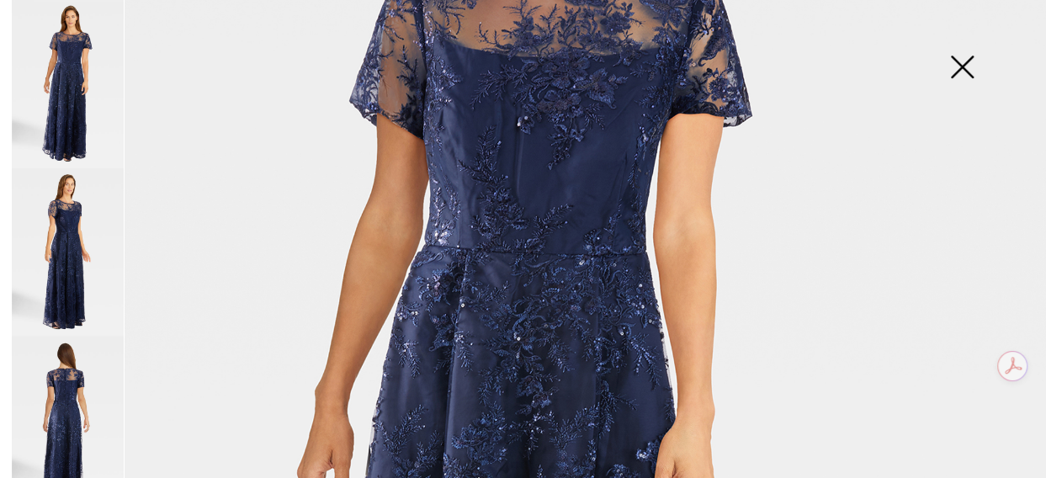
scroll to position [337, 0]
click at [77, 362] on img at bounding box center [68, 420] width 112 height 168
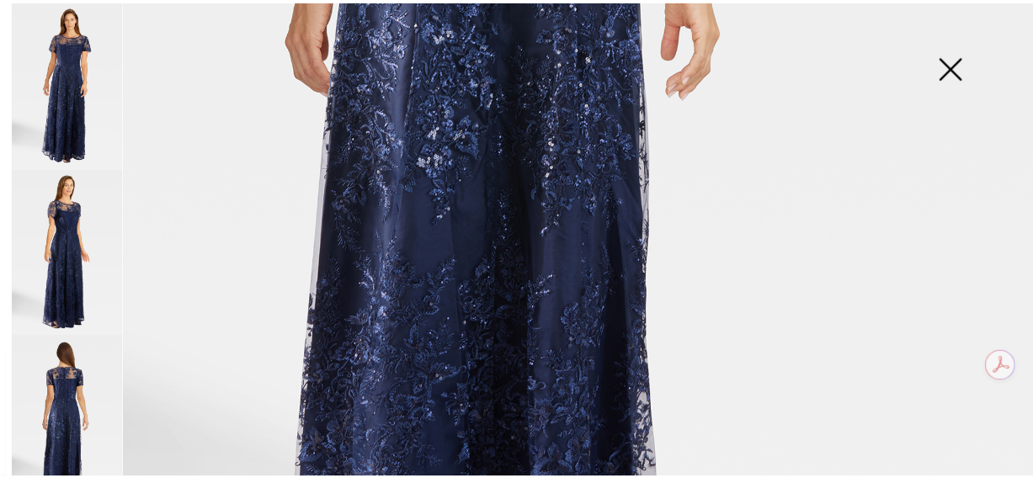
scroll to position [811, 0]
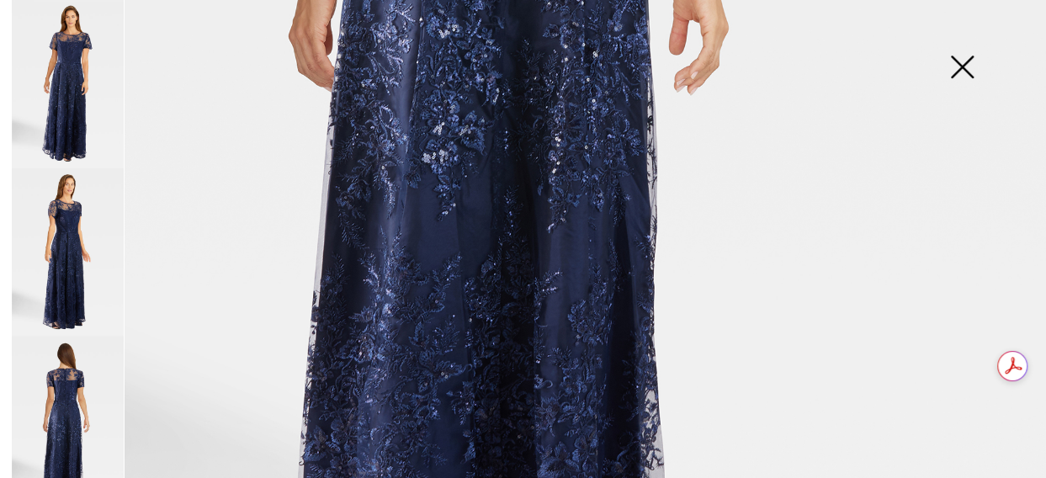
click at [954, 72] on img at bounding box center [962, 68] width 84 height 87
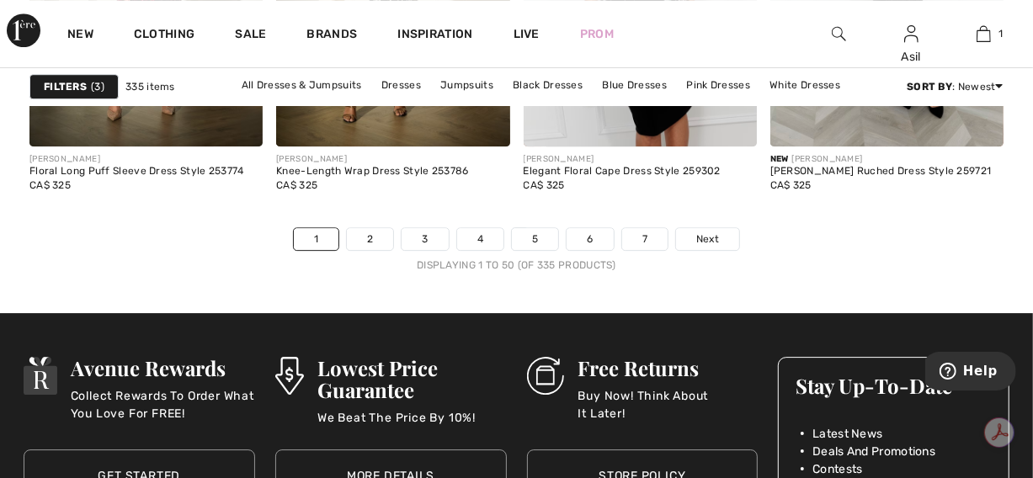
scroll to position [6794, 0]
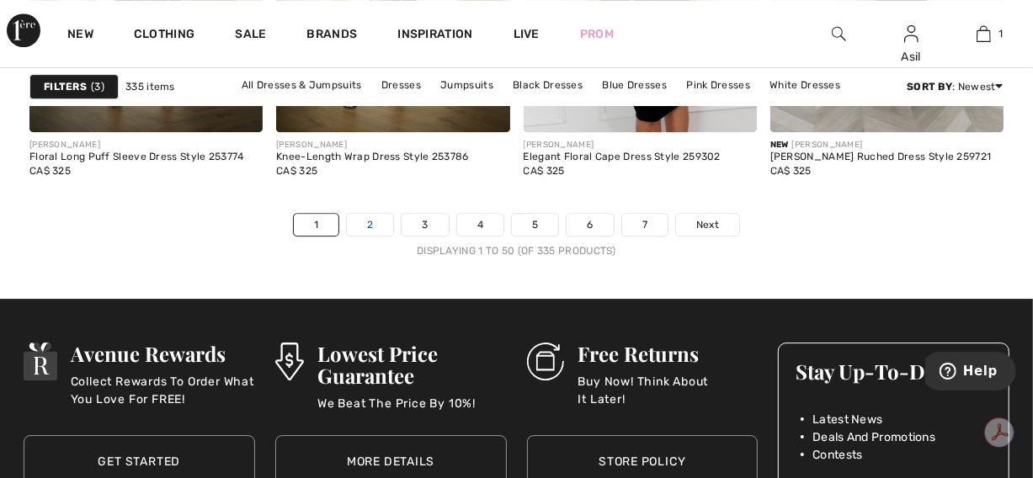
click at [368, 219] on link "2" at bounding box center [370, 225] width 46 height 22
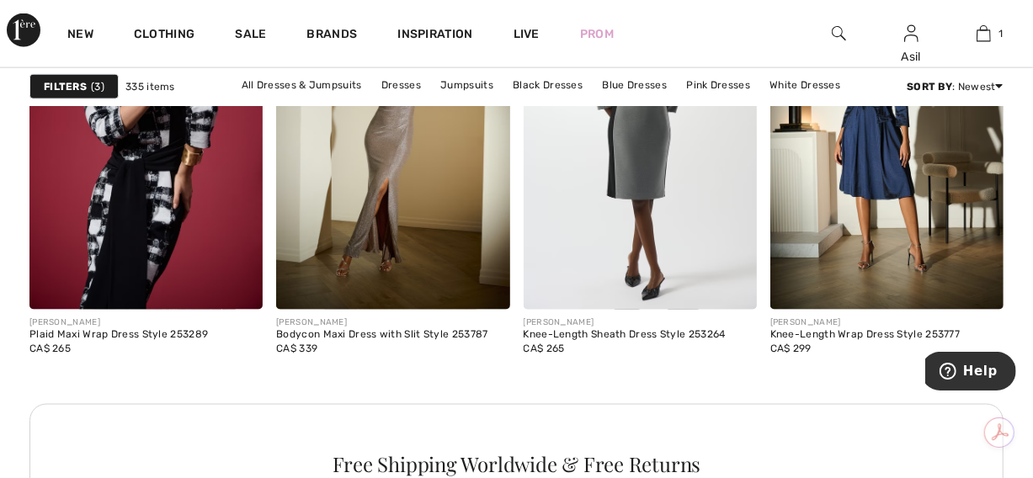
scroll to position [5115, 0]
